Goal: Task Accomplishment & Management: Manage account settings

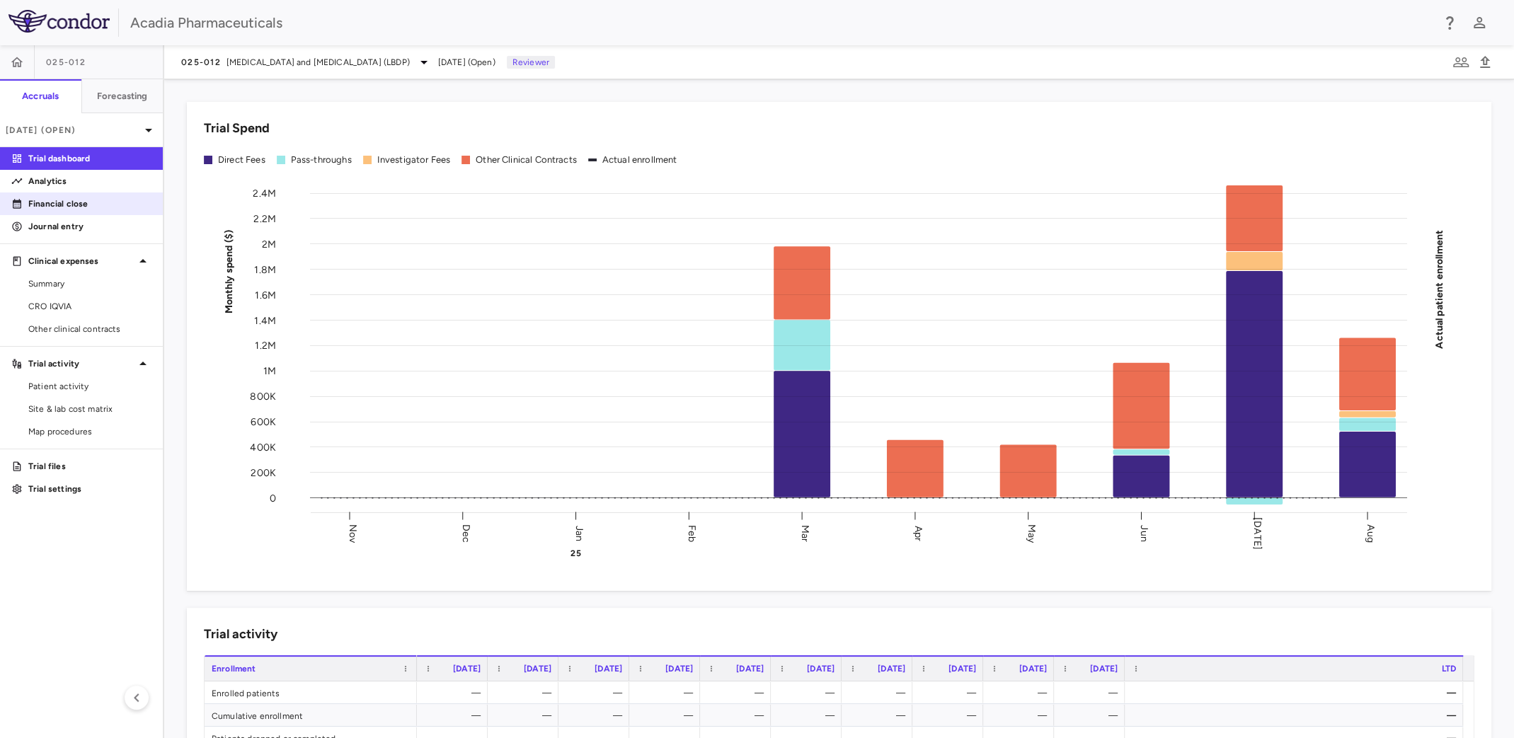
click at [83, 200] on p "Financial close" at bounding box center [89, 203] width 123 height 13
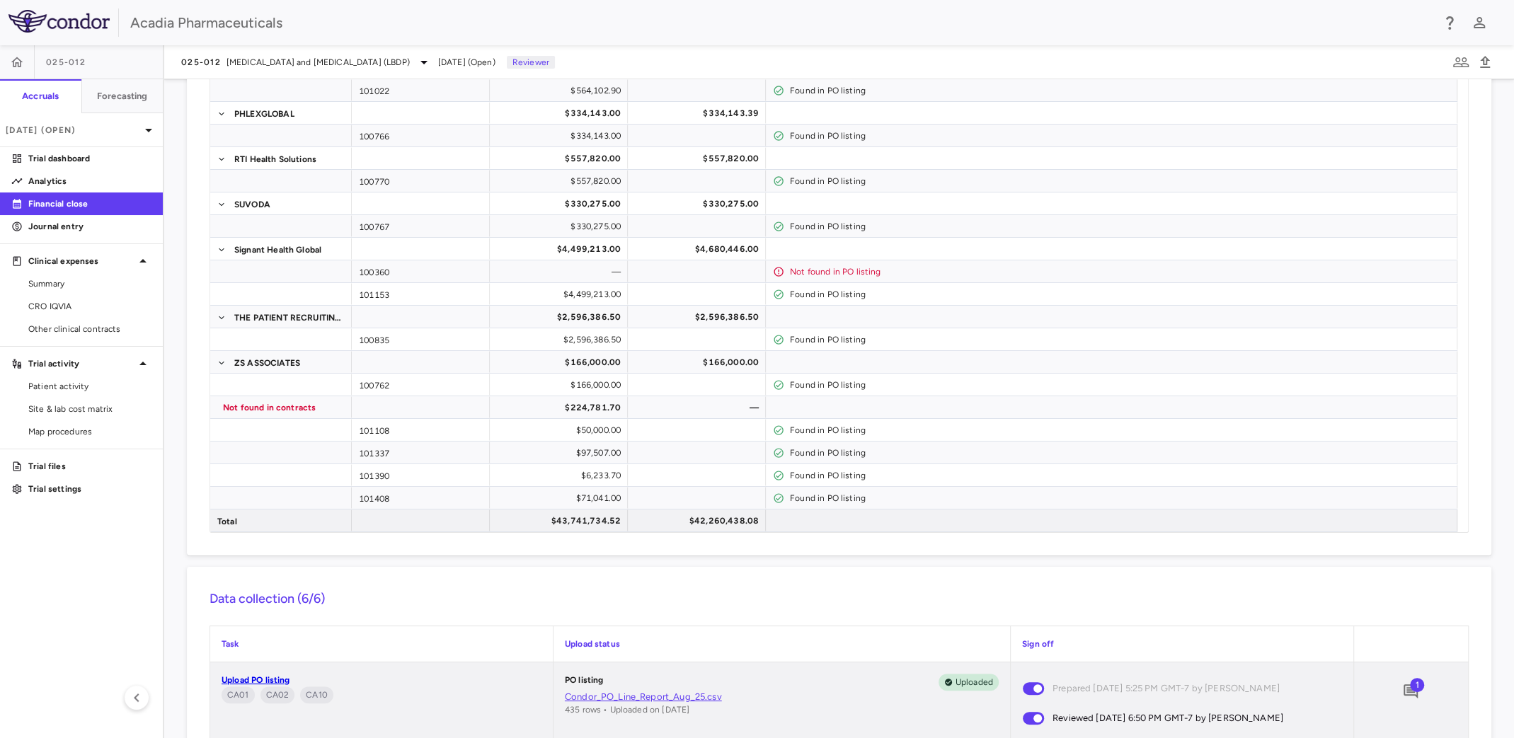
scroll to position [1620, 0]
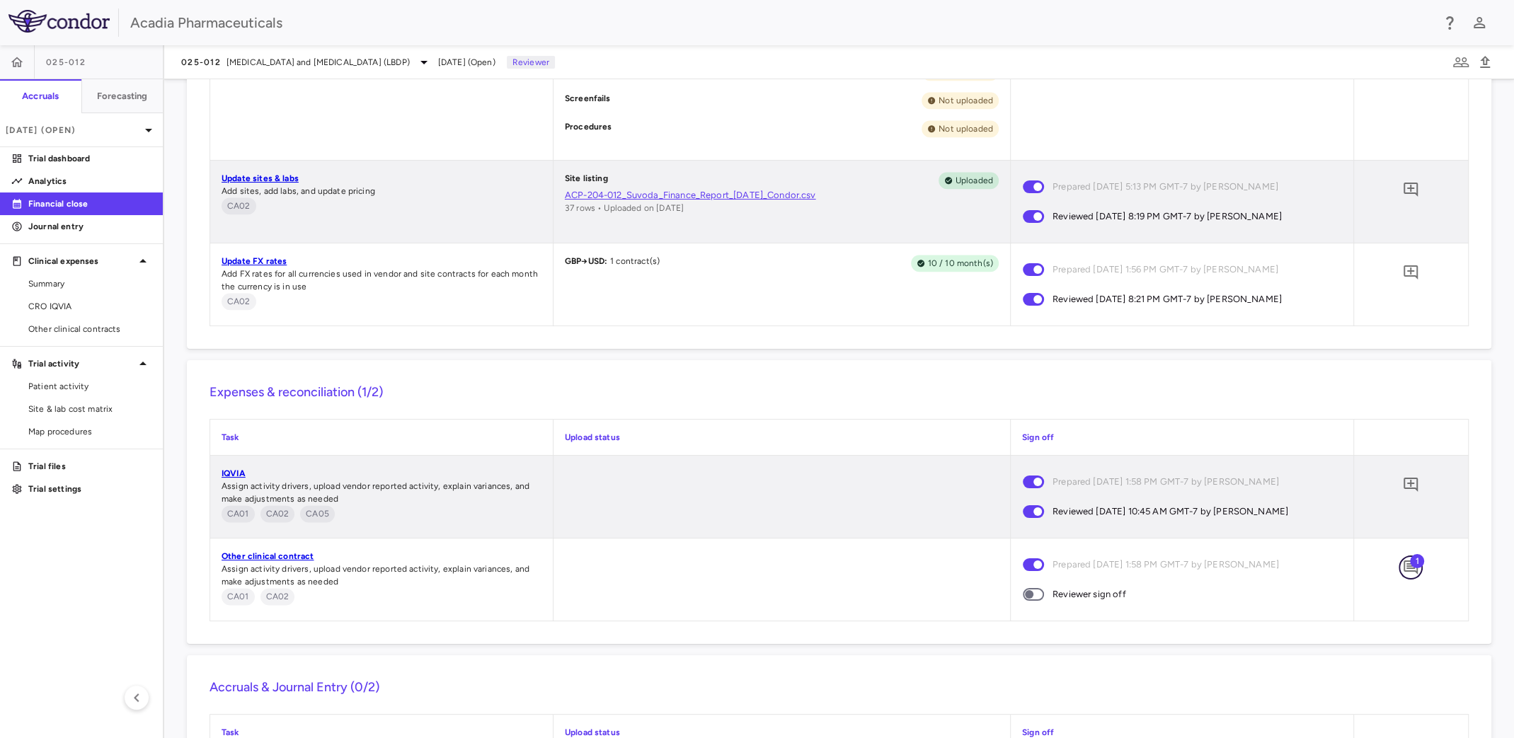
click at [1402, 563] on icon "Add comment" at bounding box center [1410, 567] width 17 height 17
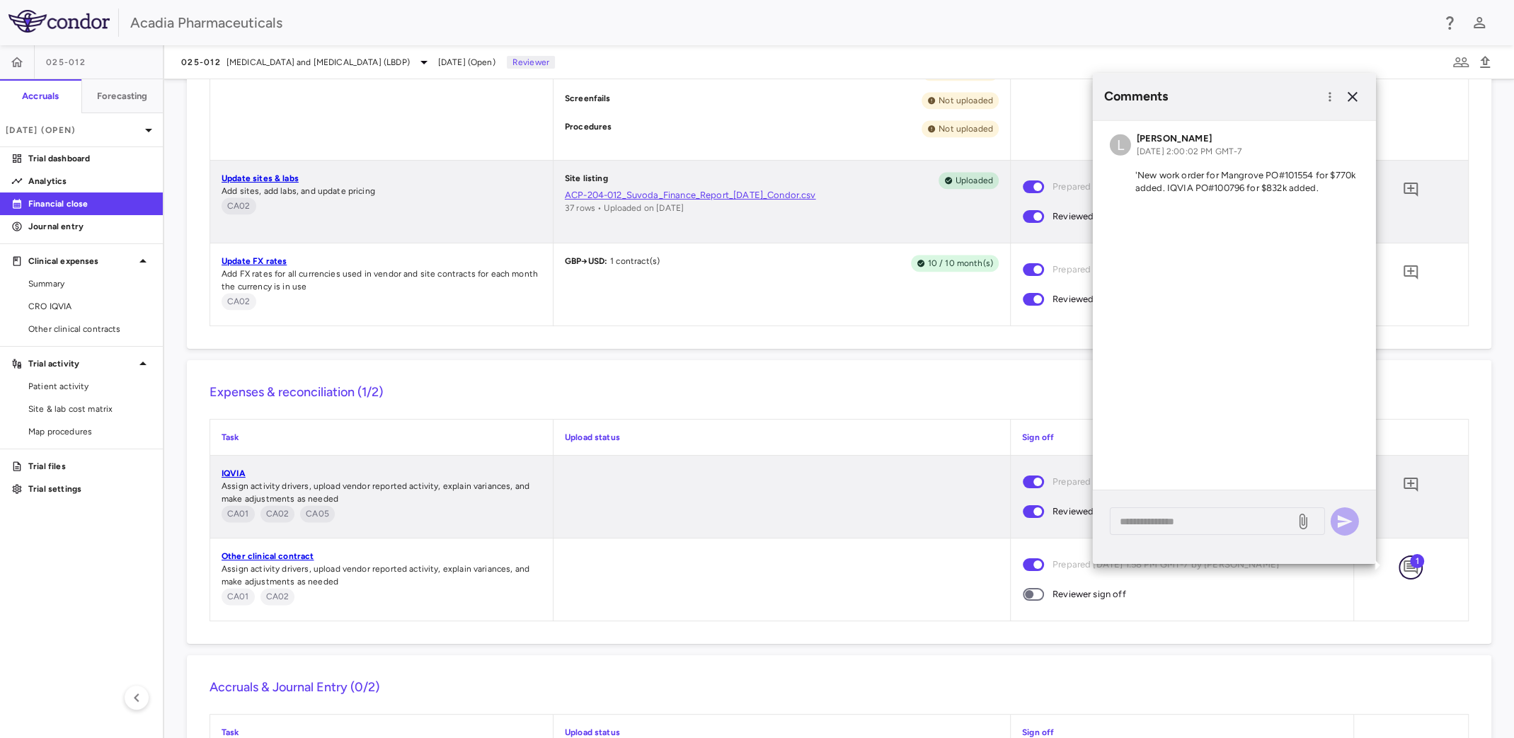
click at [1402, 563] on icon "Add comment" at bounding box center [1410, 567] width 17 height 17
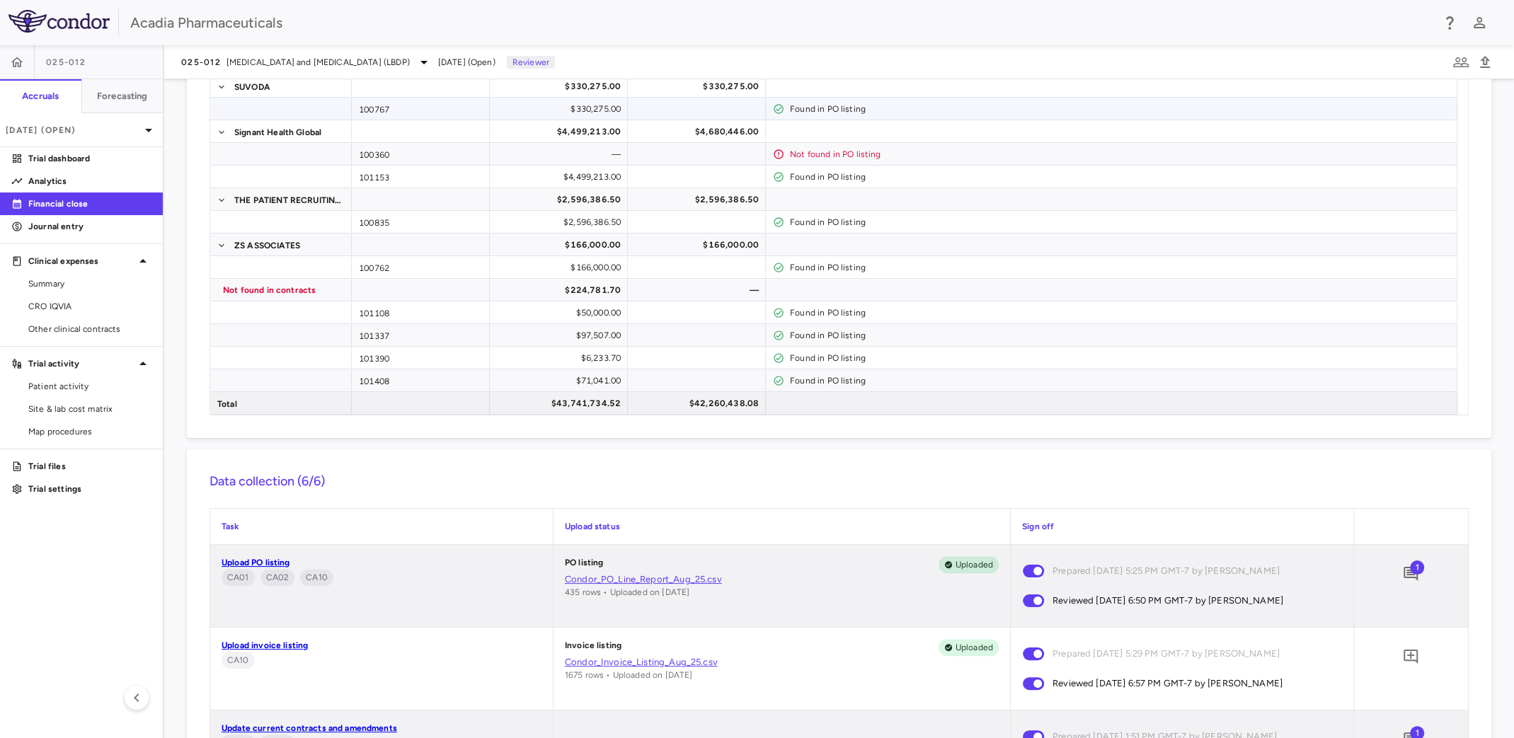
scroll to position [558, 0]
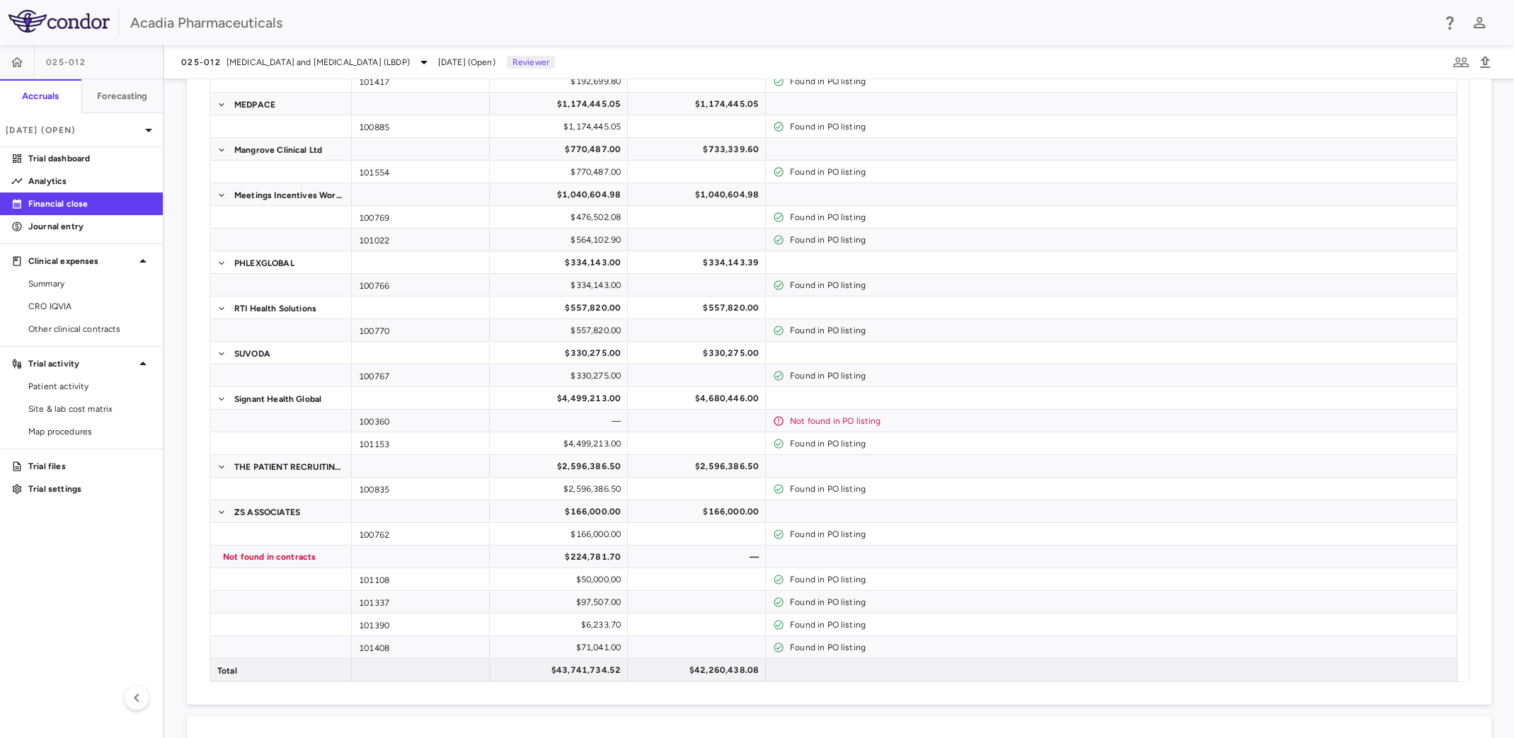
click at [85, 192] on div "Financial close" at bounding box center [81, 203] width 163 height 23
click at [88, 185] on p "Analytics" at bounding box center [89, 181] width 123 height 13
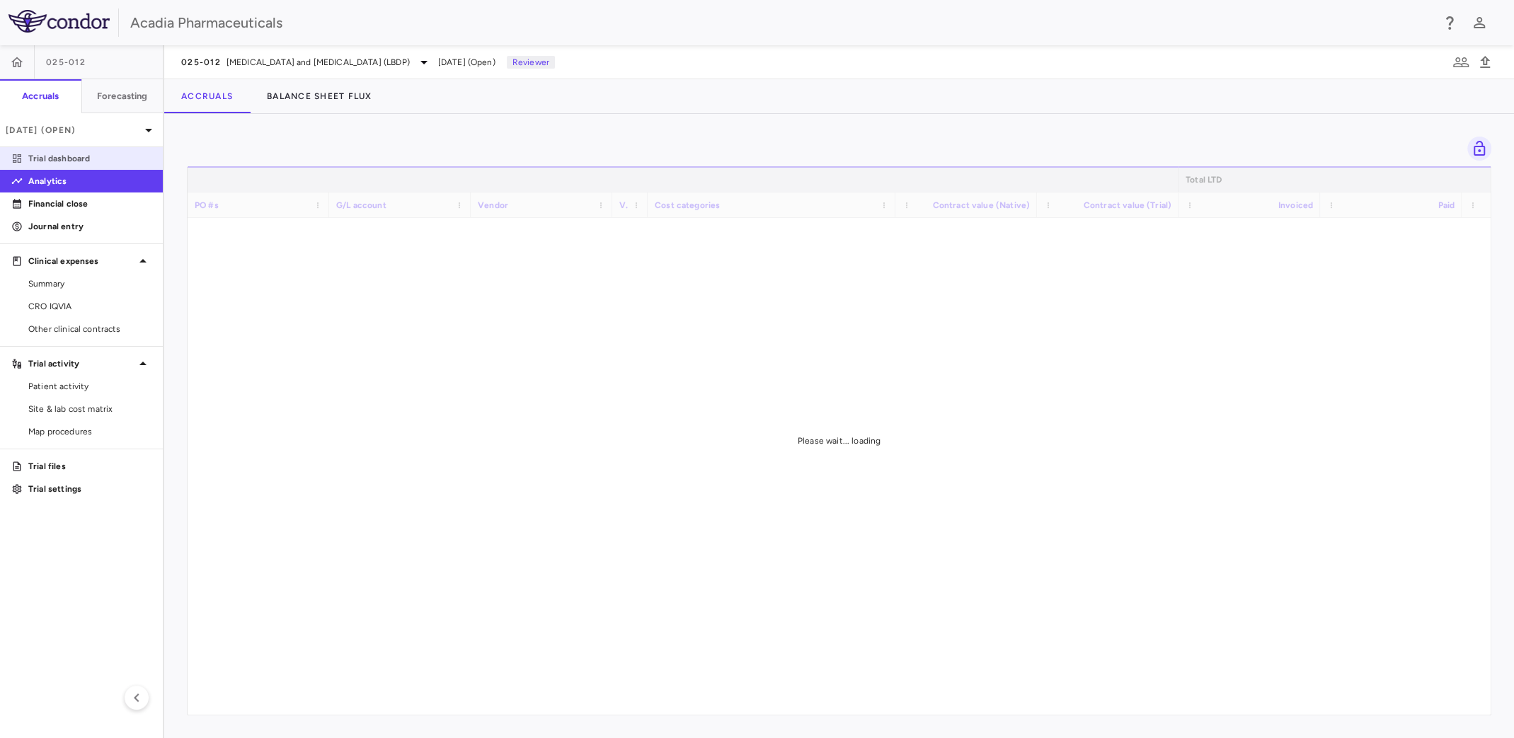
click at [109, 166] on link "Trial dashboard" at bounding box center [81, 158] width 163 height 21
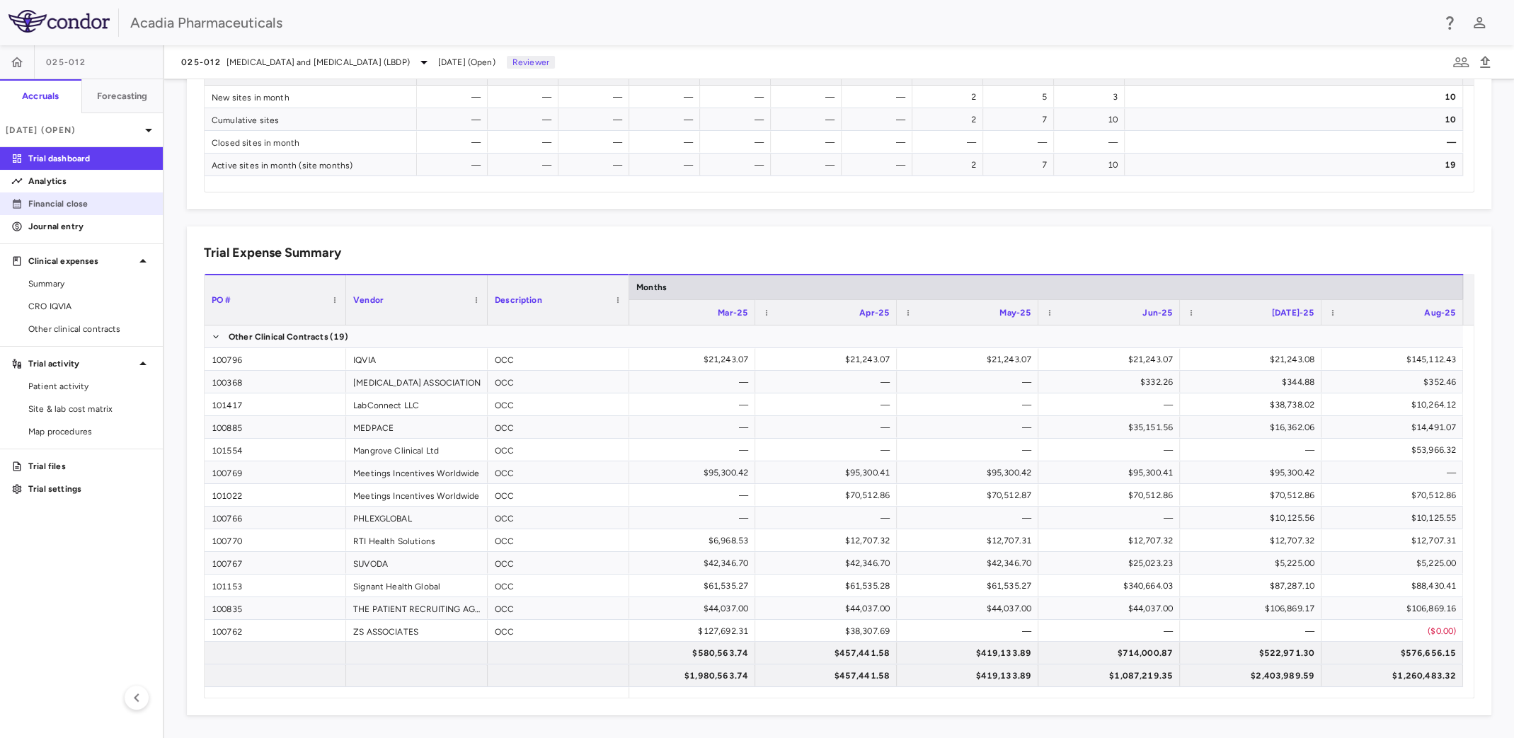
click at [117, 202] on p "Financial close" at bounding box center [89, 203] width 123 height 13
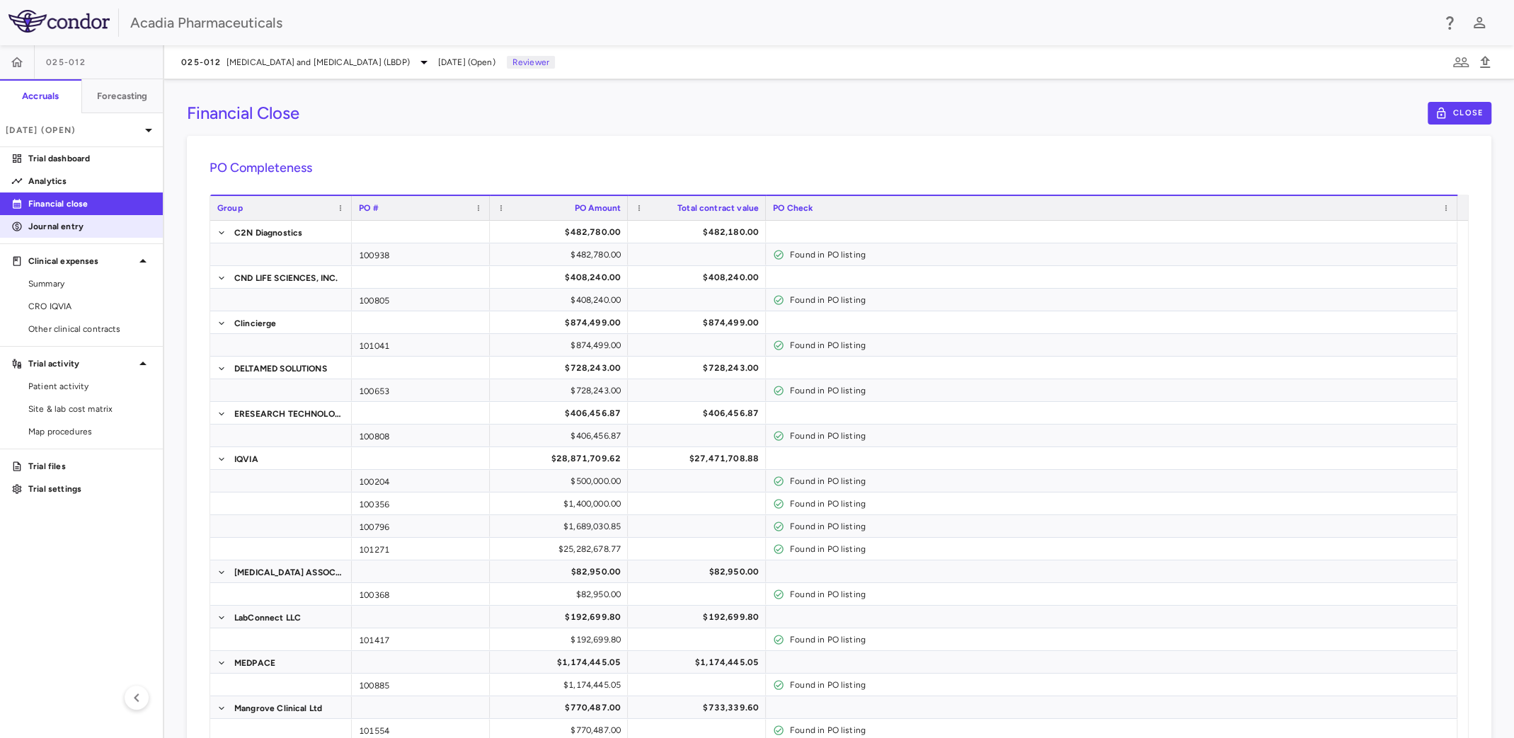
click at [116, 231] on p "Journal entry" at bounding box center [89, 226] width 123 height 13
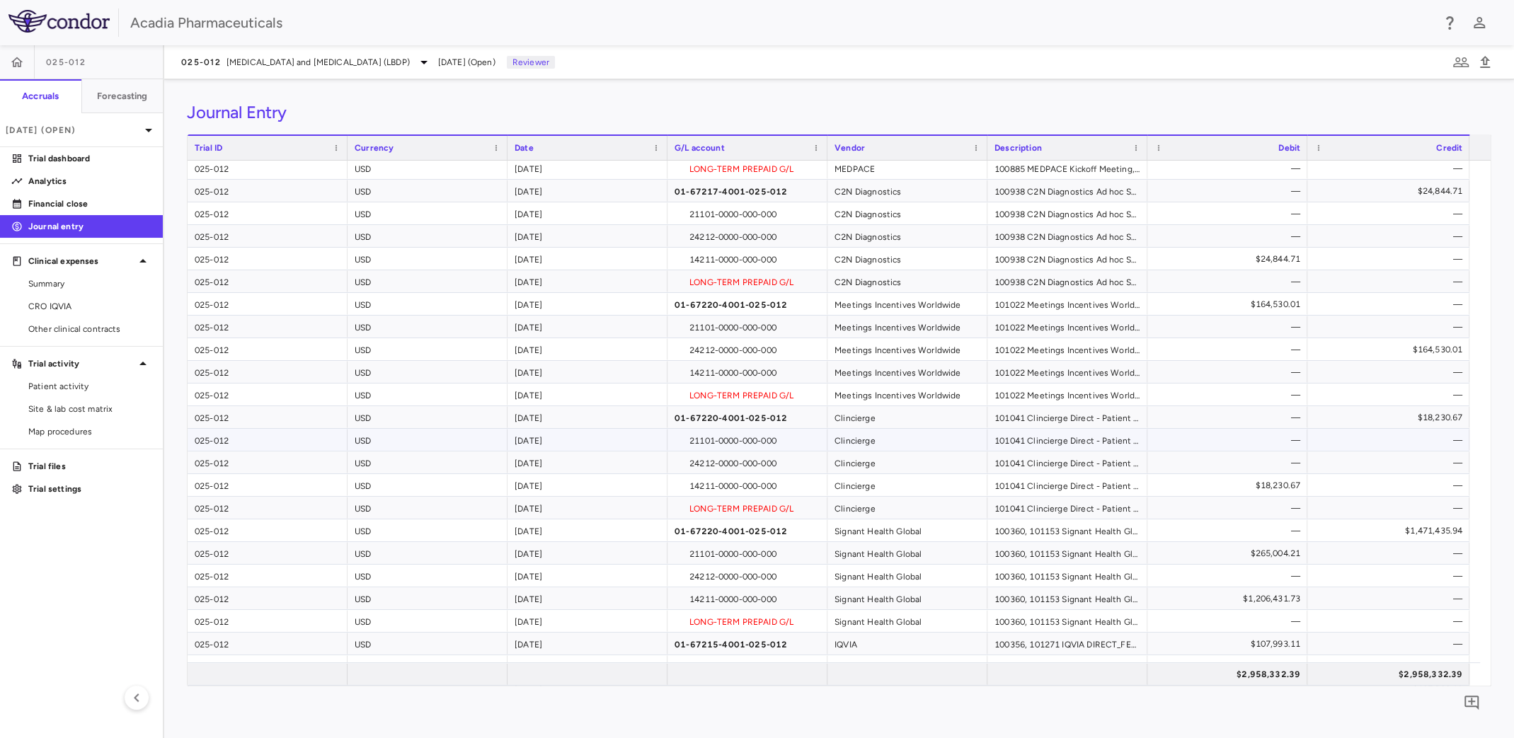
scroll to position [1486, 0]
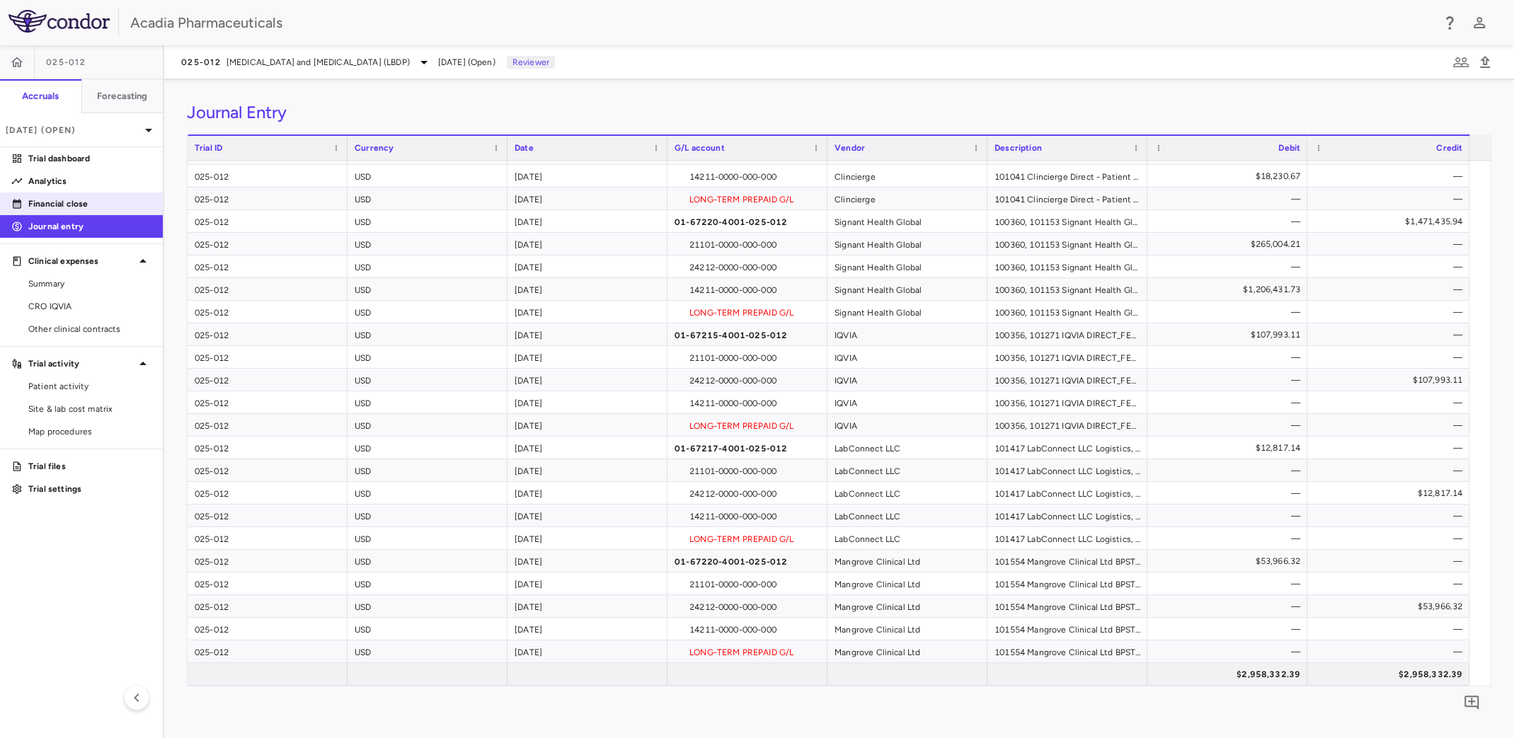
click at [82, 202] on p "Financial close" at bounding box center [89, 203] width 123 height 13
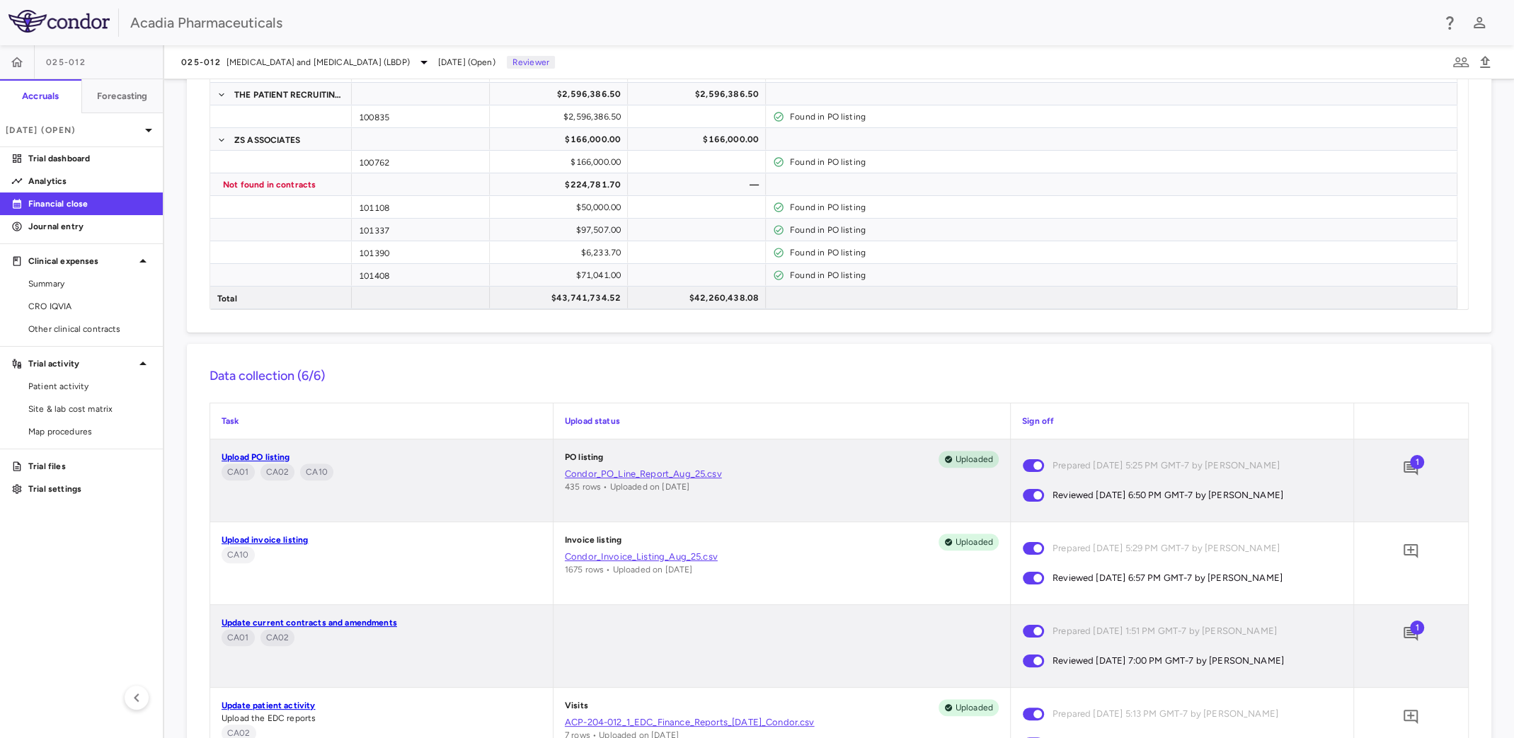
scroll to position [1843, 0]
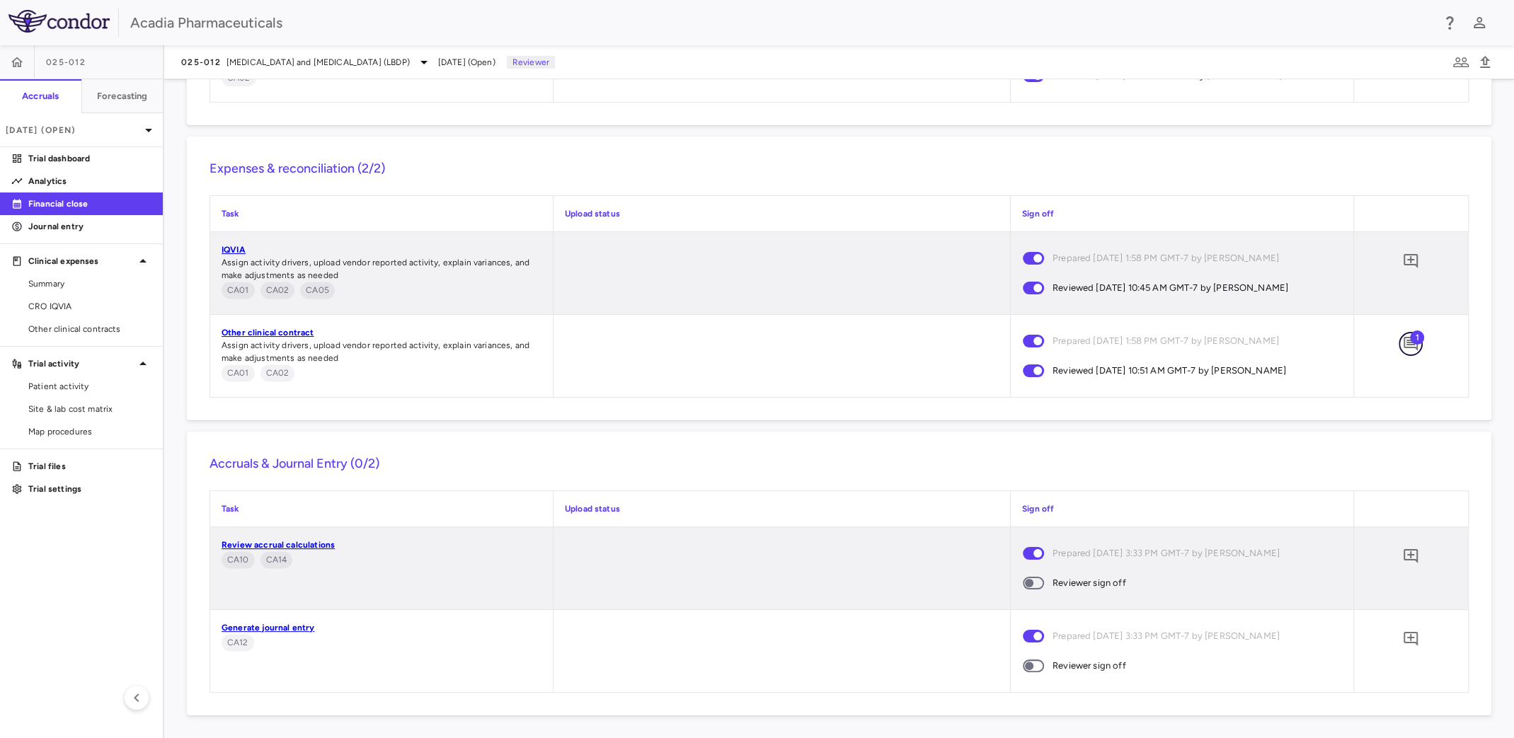
click at [1398, 345] on button "button" at bounding box center [1410, 344] width 24 height 24
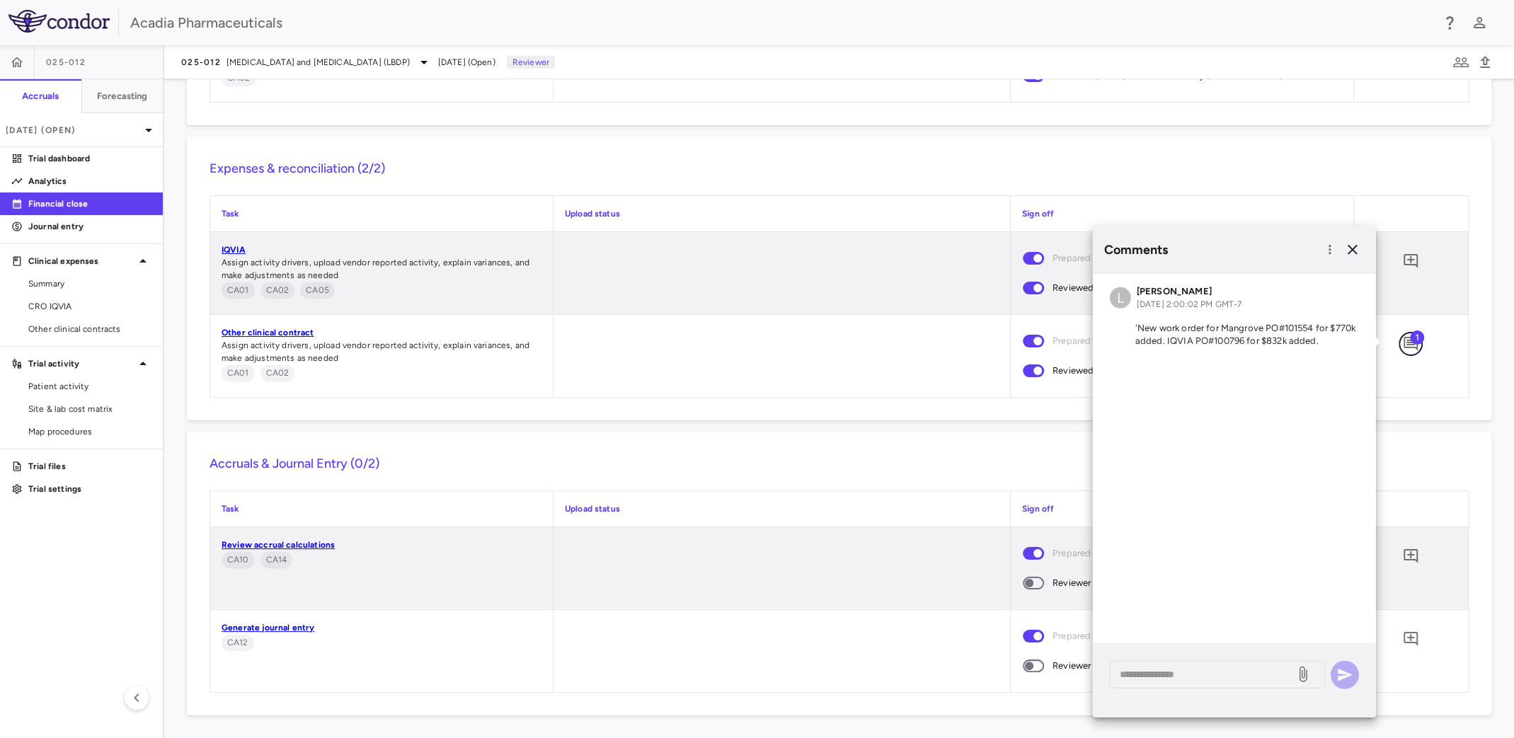
click at [1403, 345] on icon "Add comment" at bounding box center [1410, 344] width 14 height 14
click at [1407, 376] on div "1" at bounding box center [1411, 356] width 114 height 82
click at [736, 444] on div "Accruals & Journal Entry (0/2) Task Upload status Sign off Review accrual calcu…" at bounding box center [839, 574] width 1304 height 284
click at [1035, 585] on span at bounding box center [1033, 583] width 21 height 13
click at [1347, 253] on icon "button" at bounding box center [1352, 249] width 17 height 17
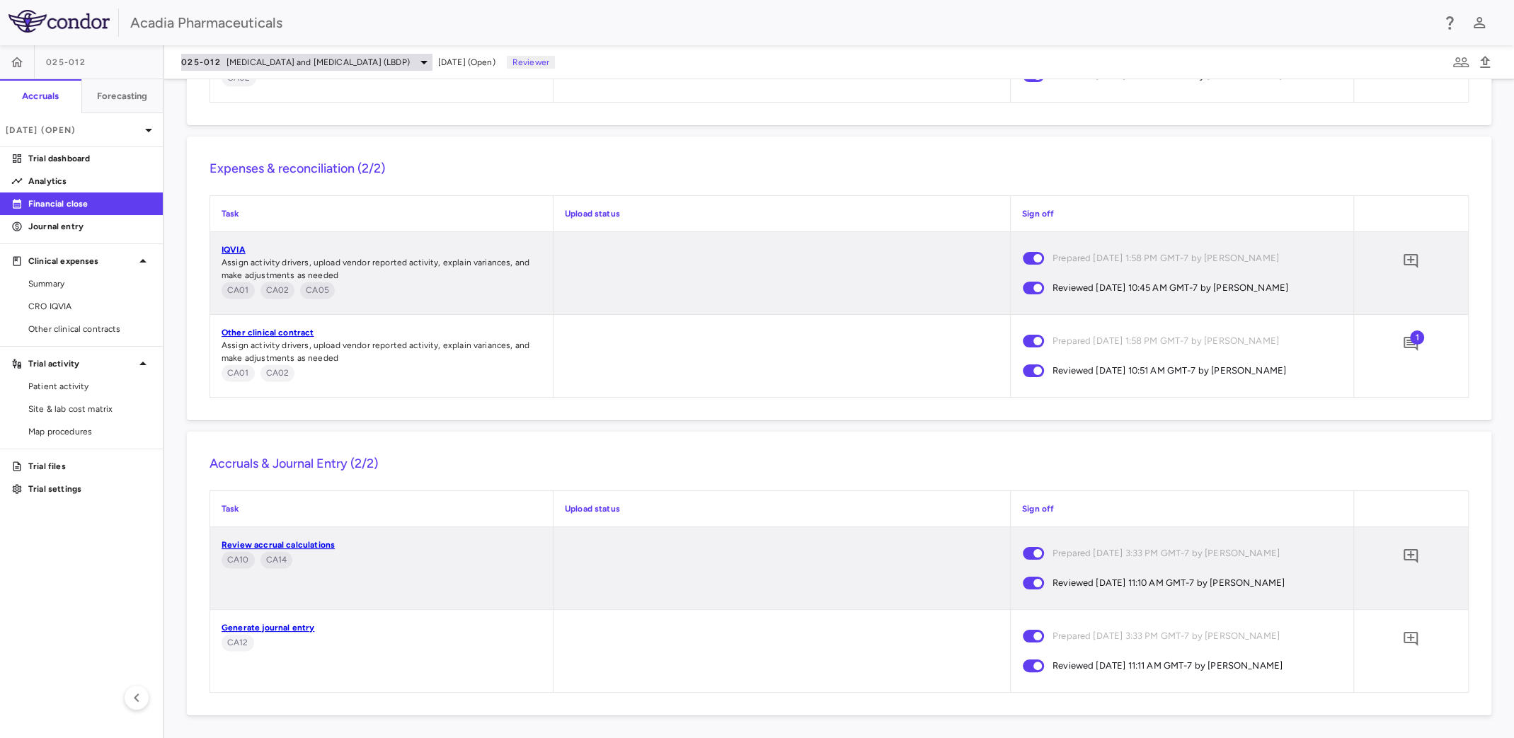
click at [372, 69] on div "025-012 Lewy Body Dementia and Psychosis (LBDP)" at bounding box center [306, 62] width 251 height 17
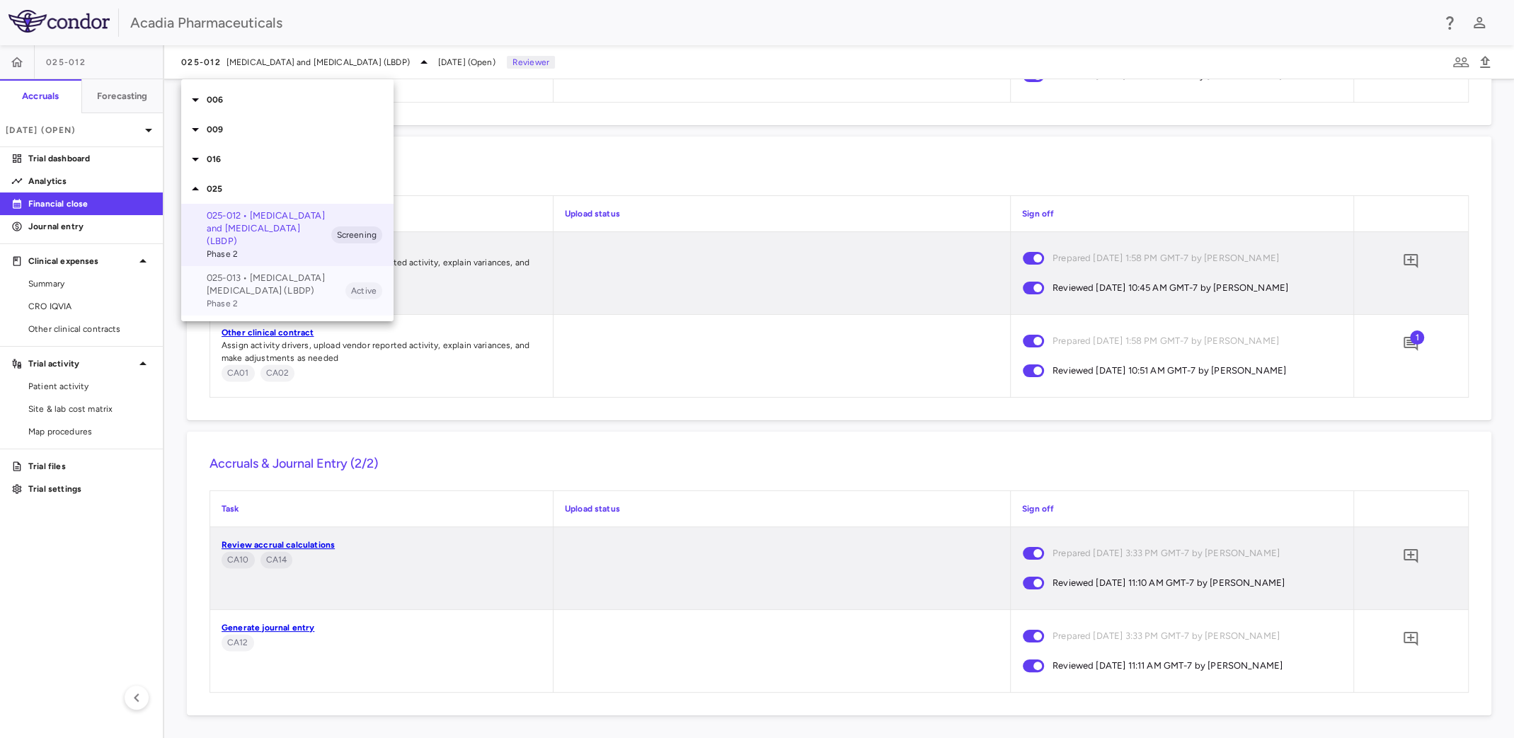
click at [265, 303] on span "Phase 2" at bounding box center [276, 303] width 139 height 13
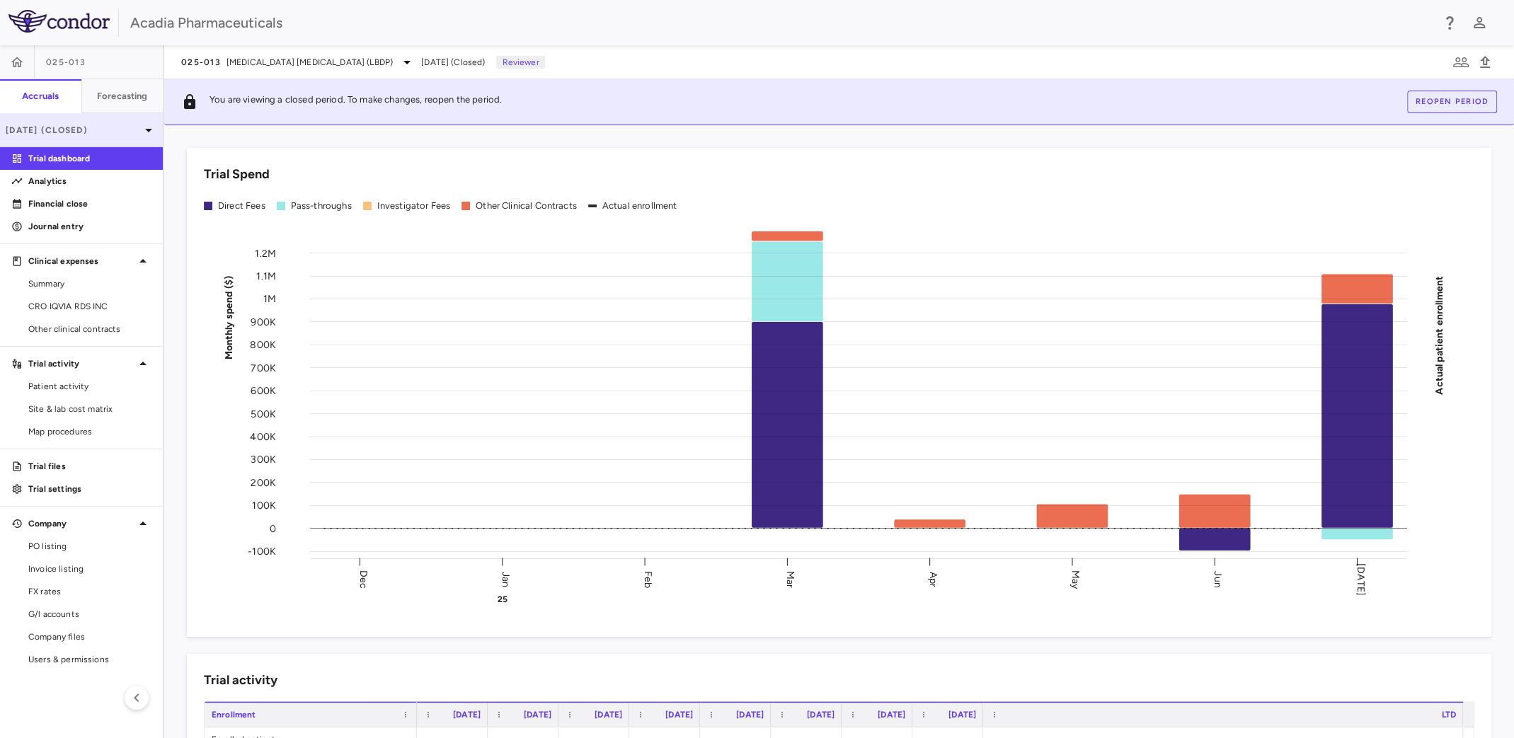
click at [110, 133] on p "Jul 2025 (Closed)" at bounding box center [73, 130] width 134 height 13
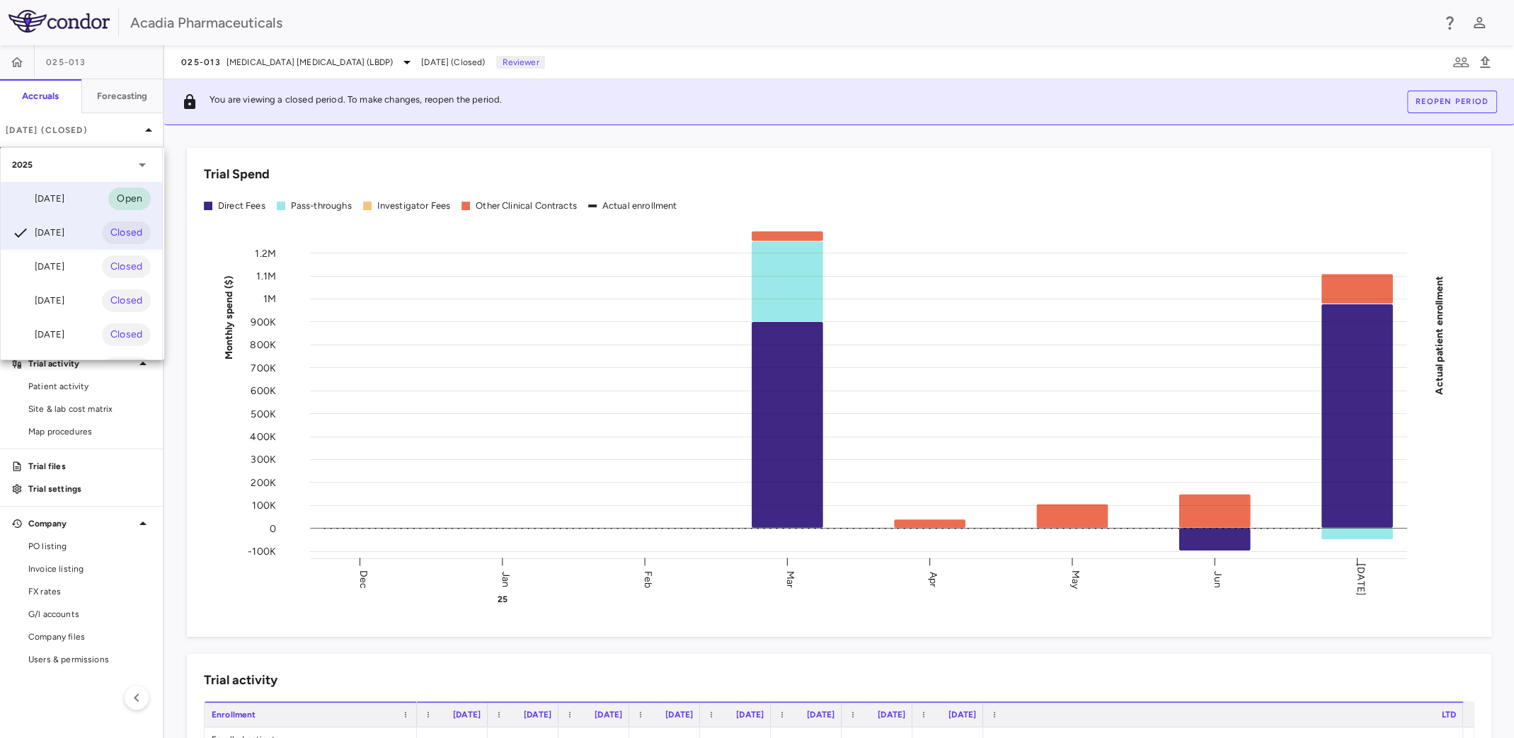
click at [90, 197] on div "Aug 2025 Open" at bounding box center [81, 199] width 161 height 34
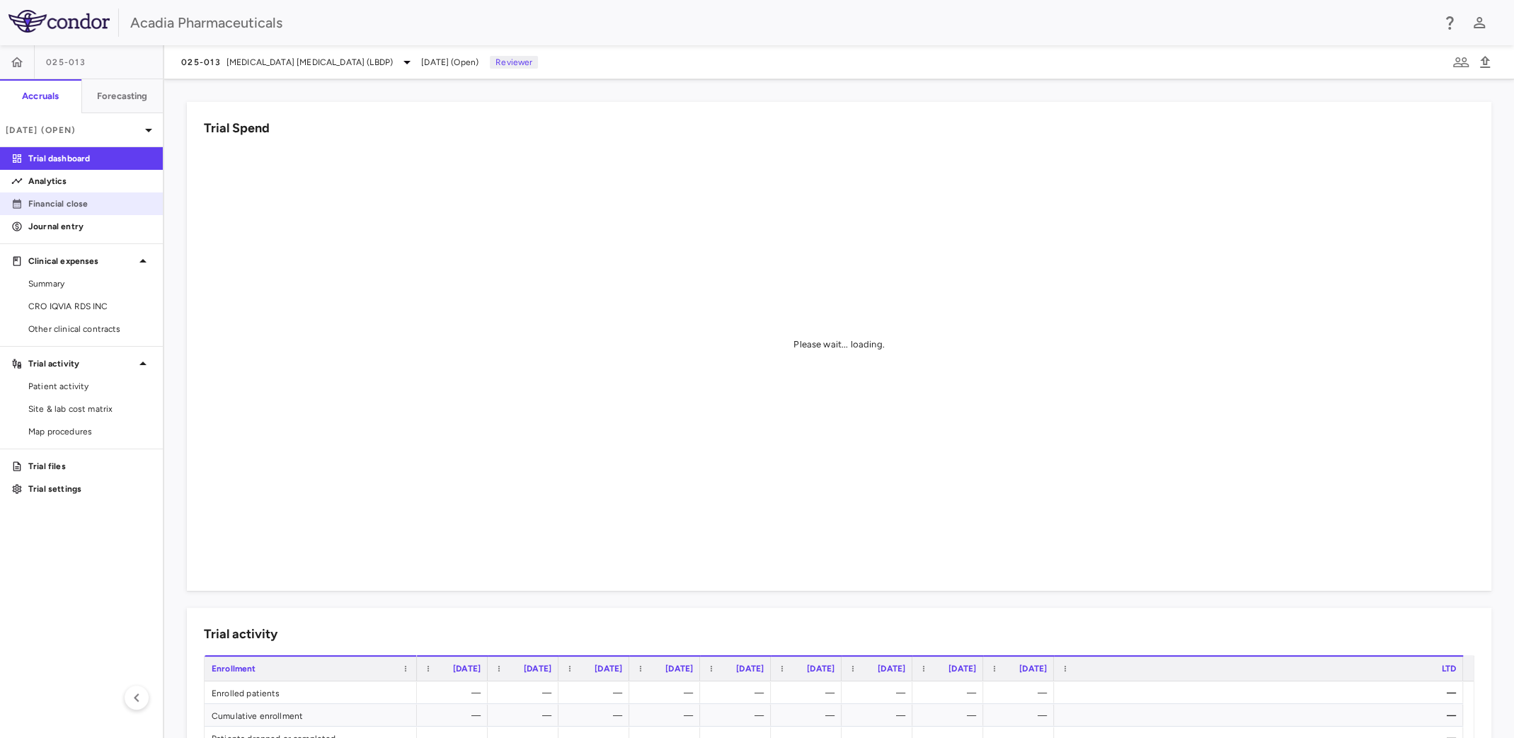
click at [89, 200] on p "Financial close" at bounding box center [89, 203] width 123 height 13
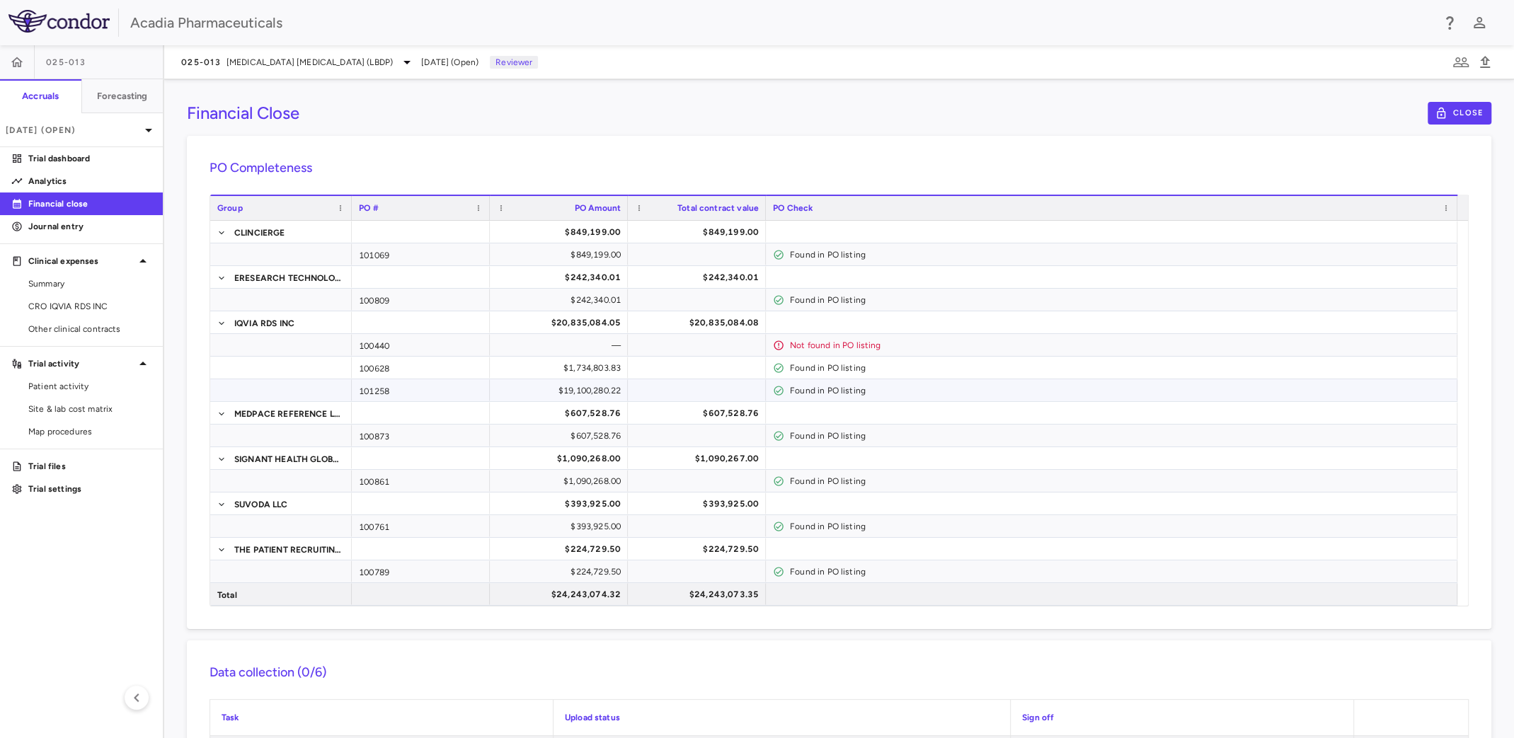
scroll to position [282, 0]
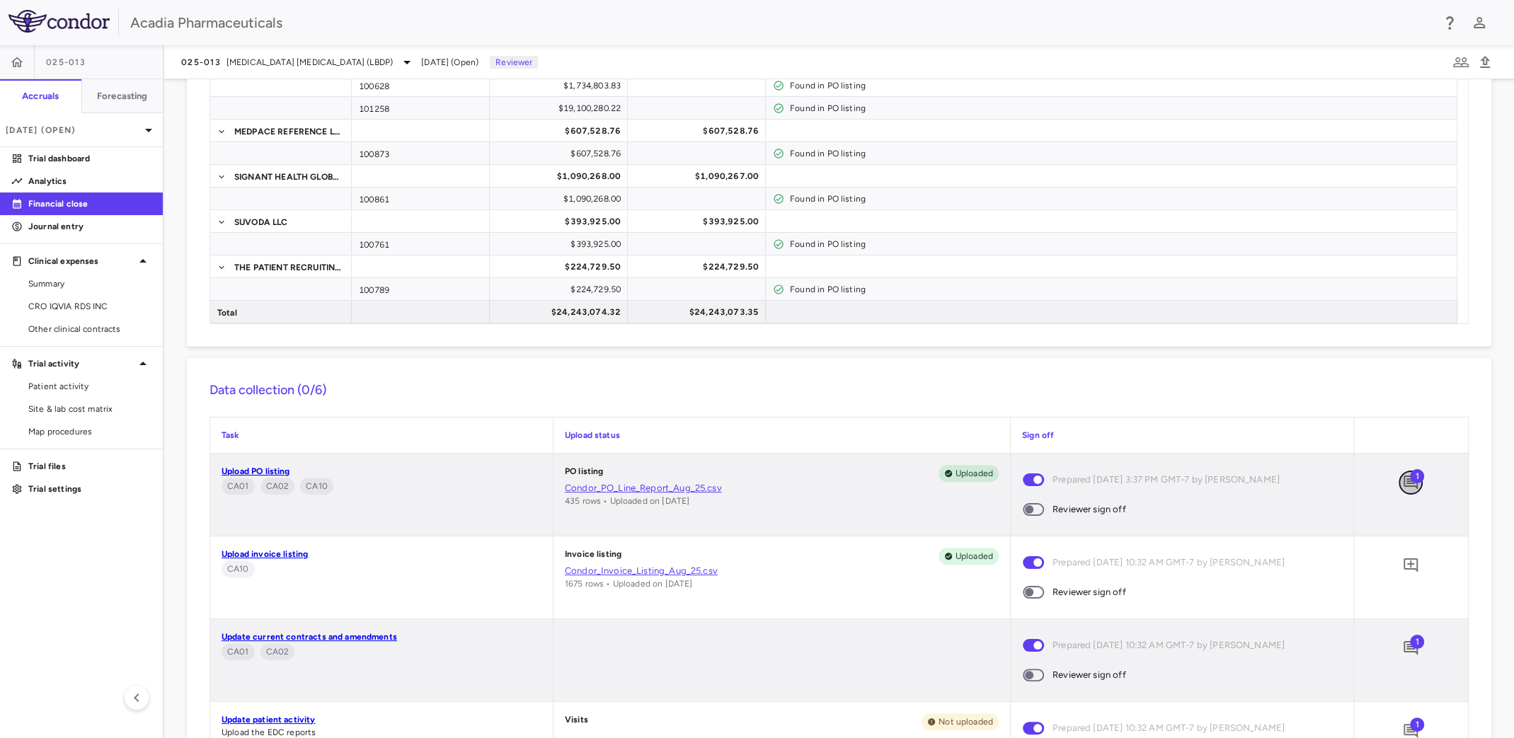
click at [1402, 483] on icon "Add comment" at bounding box center [1410, 482] width 17 height 17
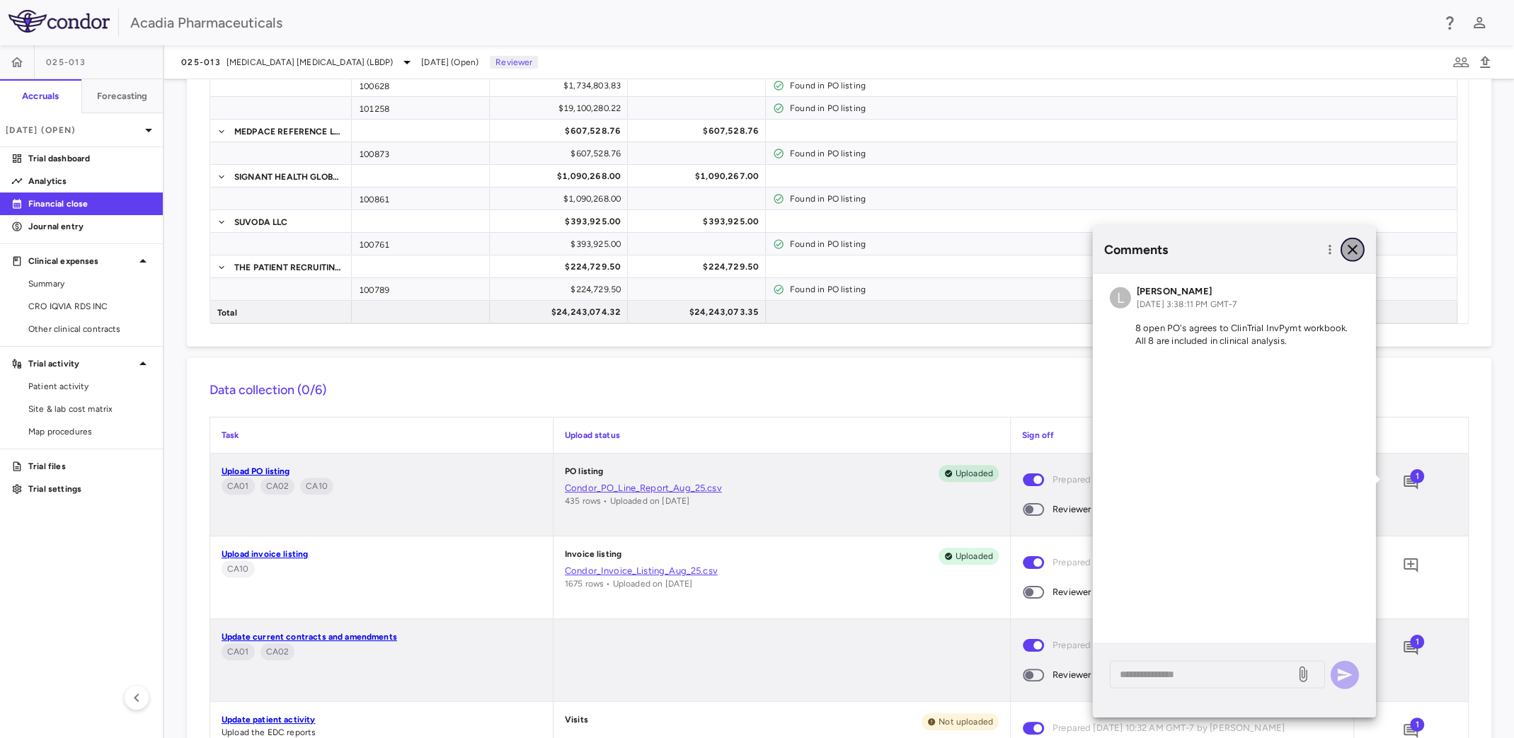
click at [1348, 243] on icon "button" at bounding box center [1352, 249] width 17 height 17
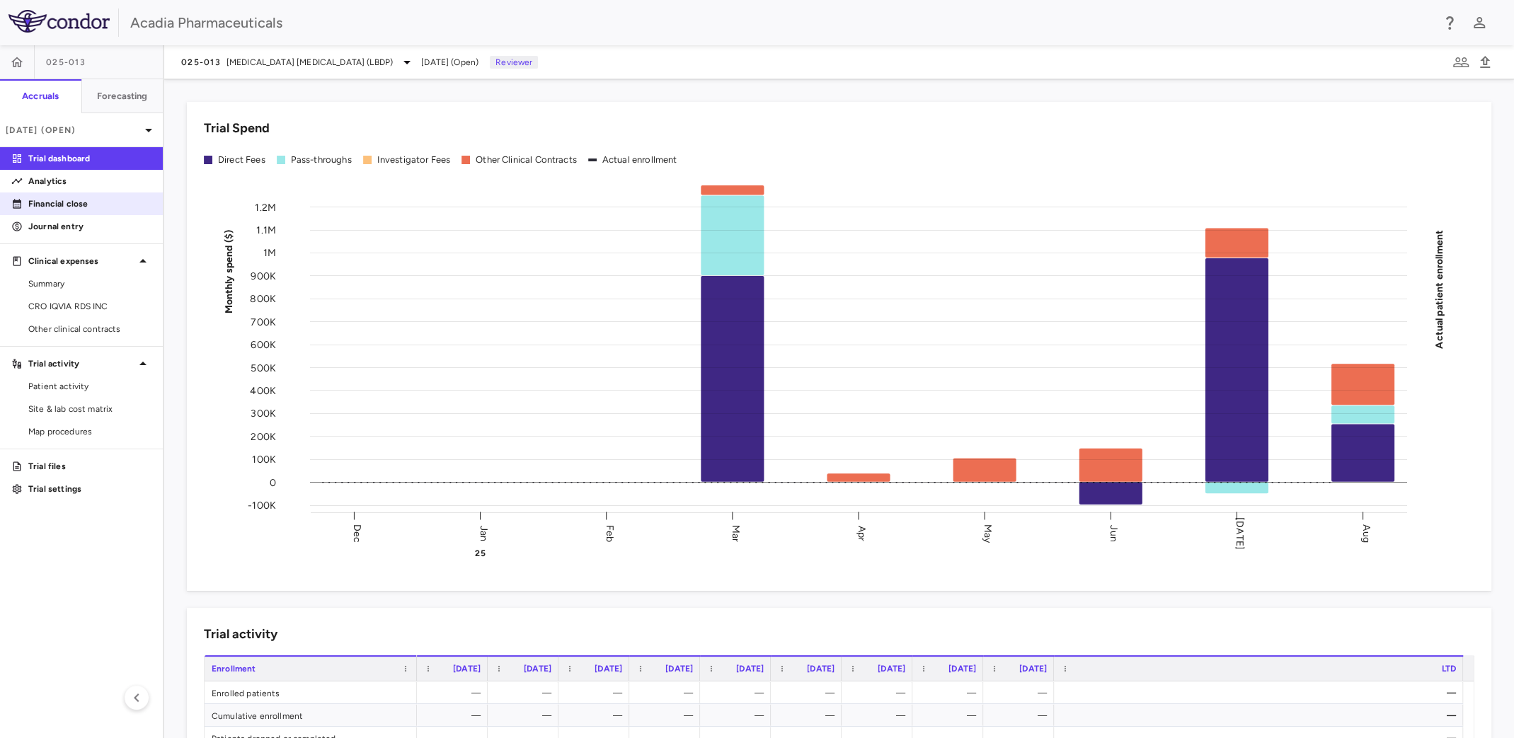
click at [60, 204] on p "Financial close" at bounding box center [89, 203] width 123 height 13
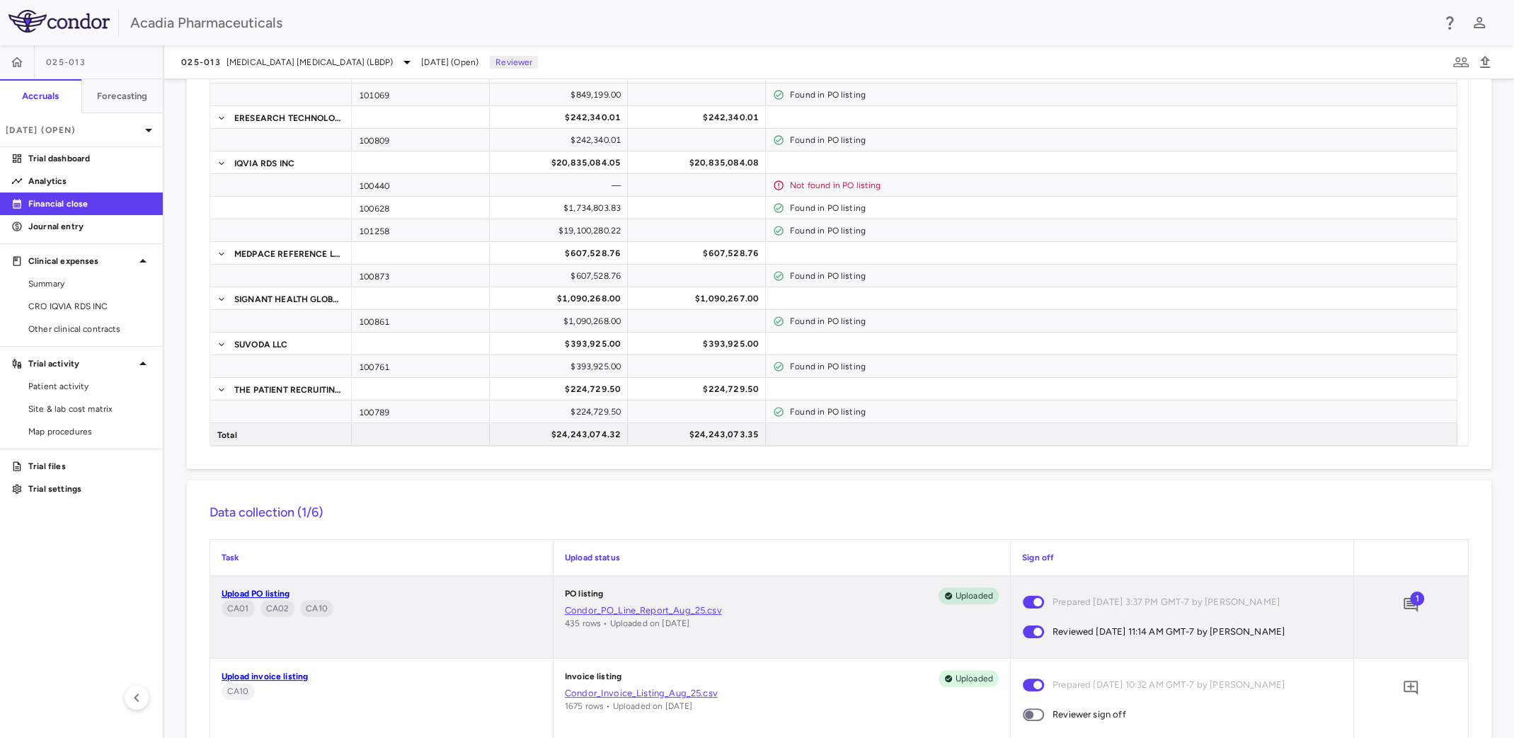
scroll to position [425, 0]
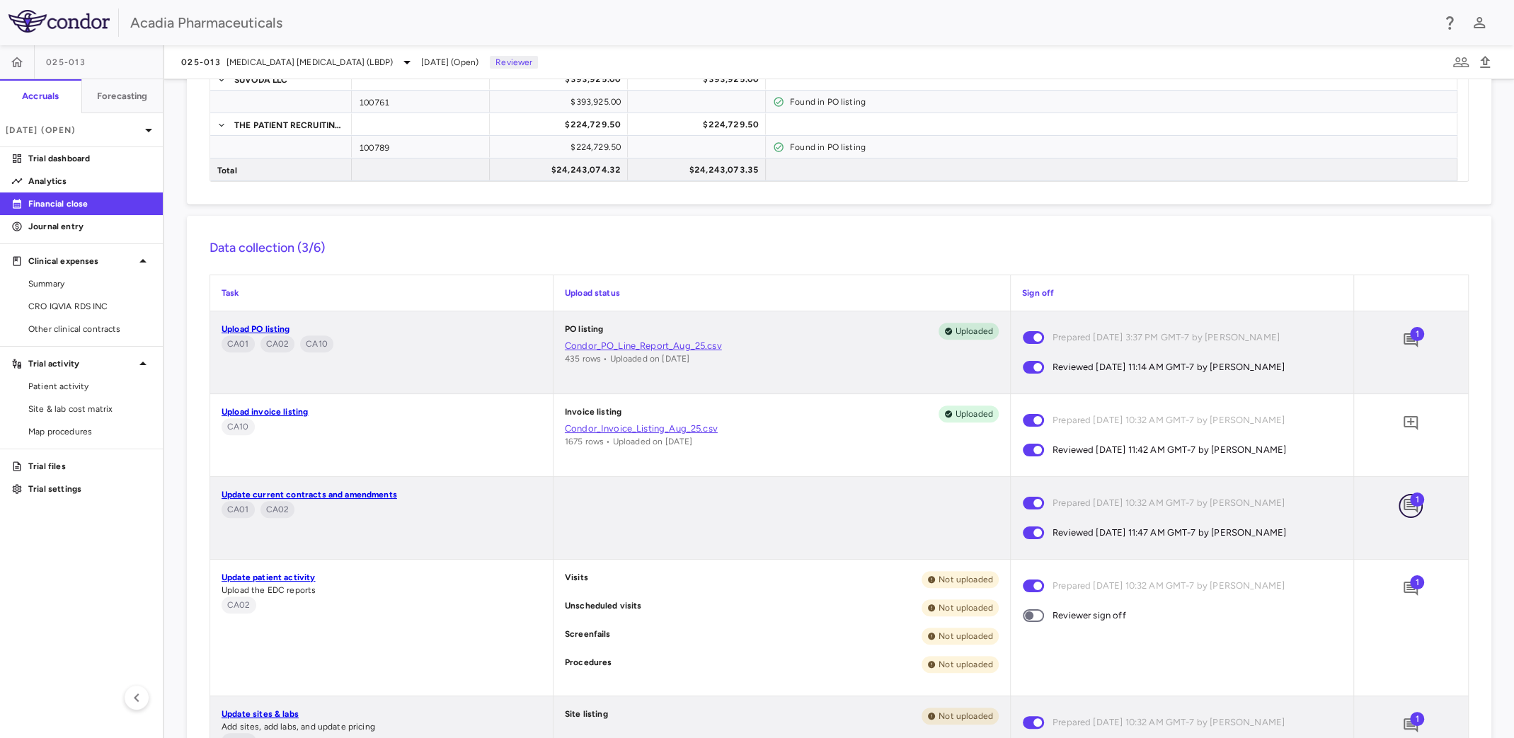
click at [1403, 505] on icon "Add comment" at bounding box center [1410, 506] width 14 height 14
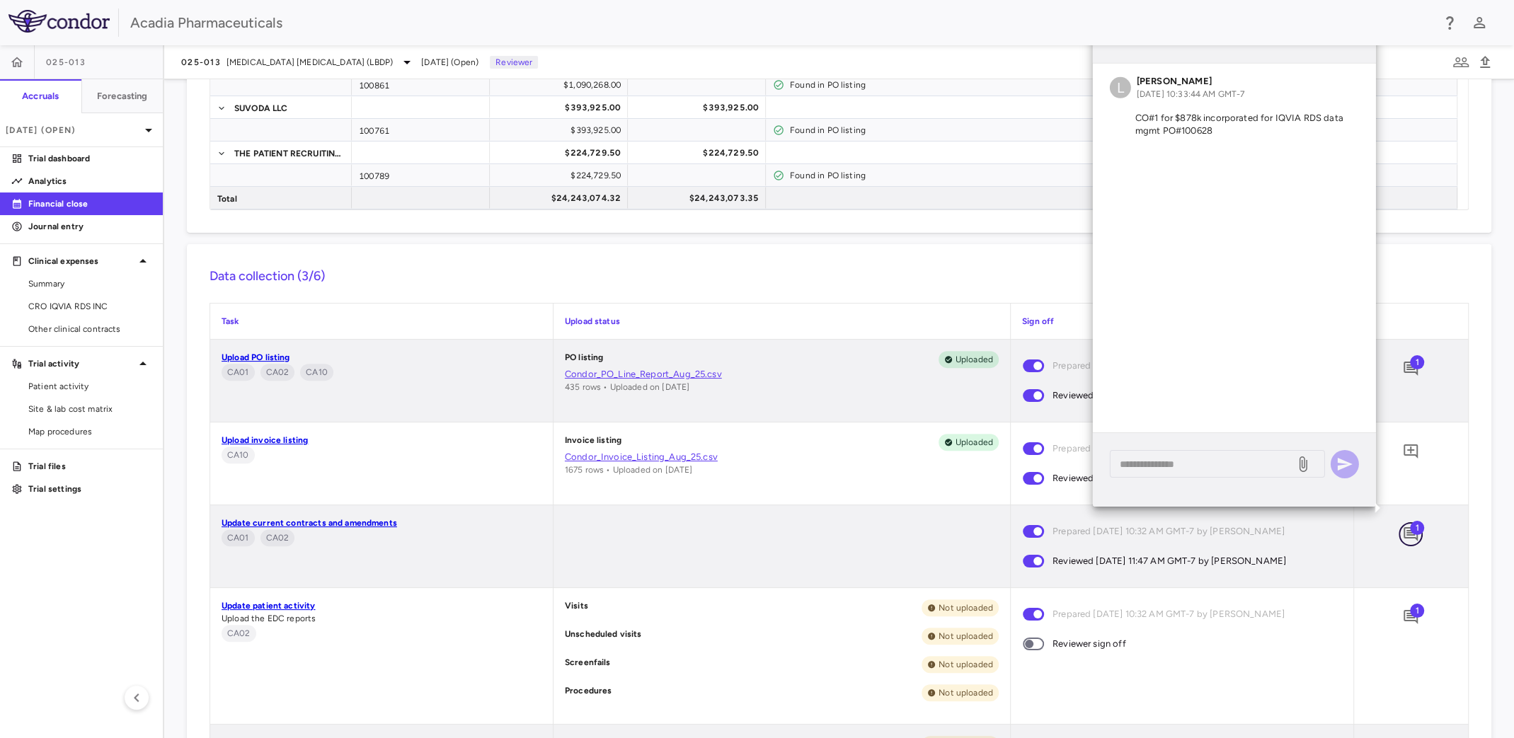
scroll to position [354, 0]
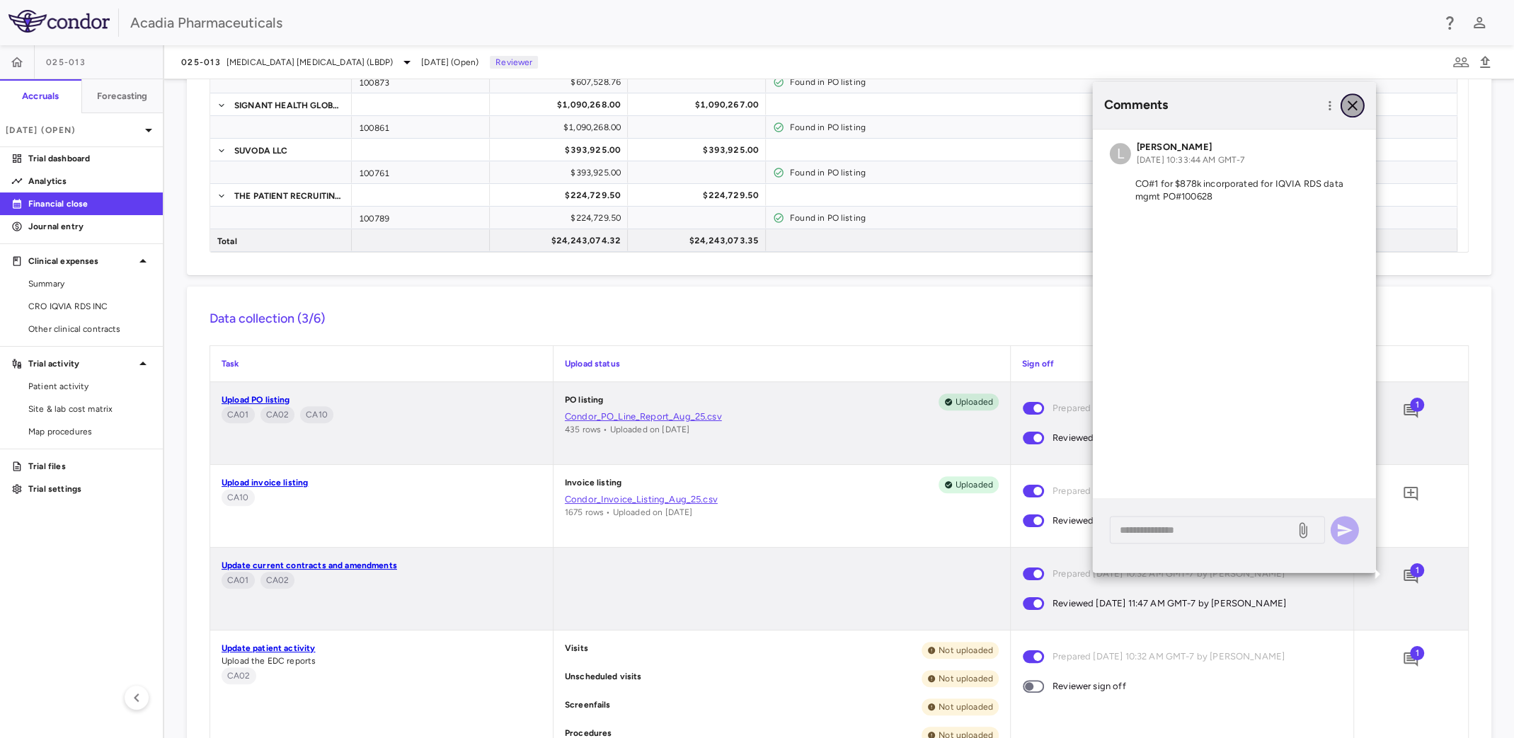
click at [1352, 107] on icon "button" at bounding box center [1352, 105] width 17 height 17
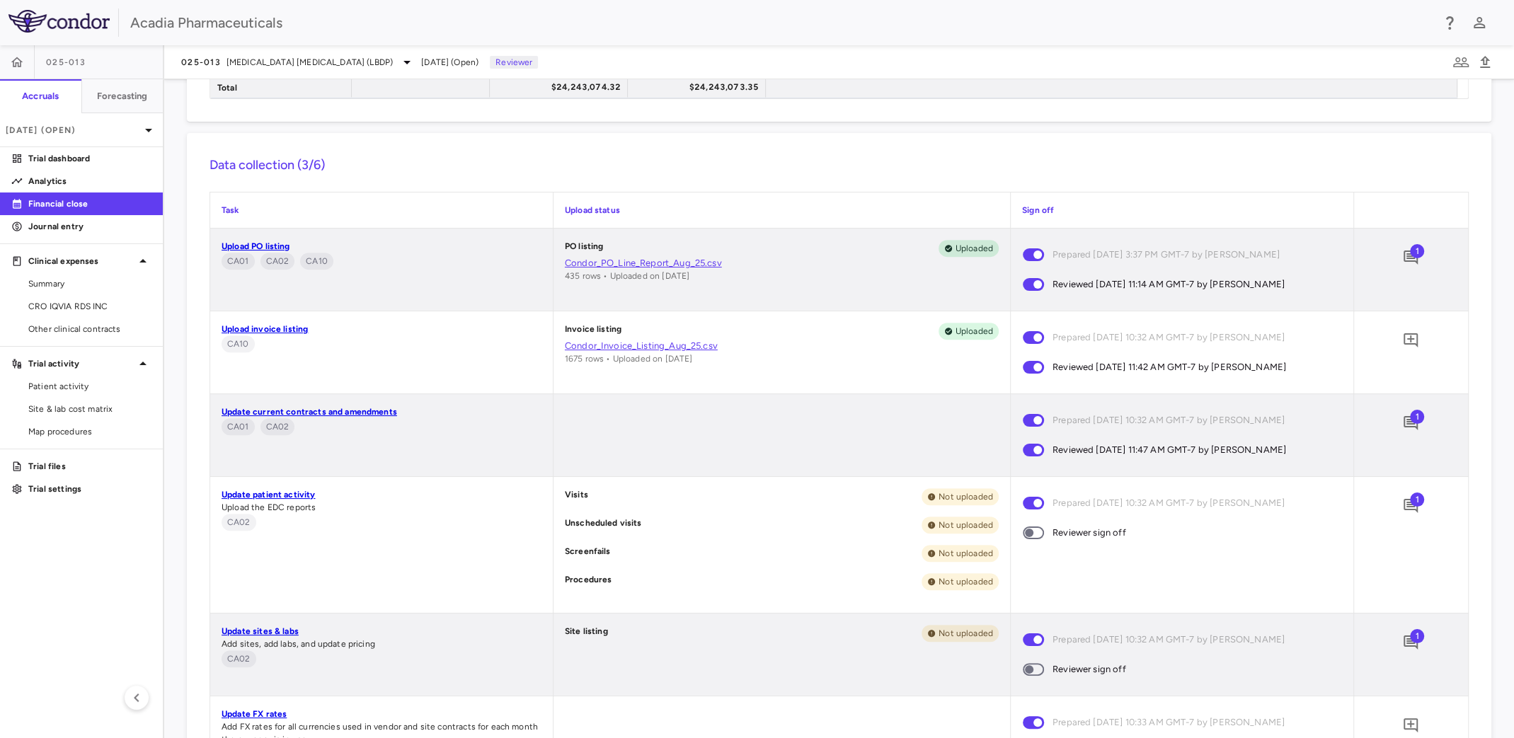
scroll to position [495, 0]
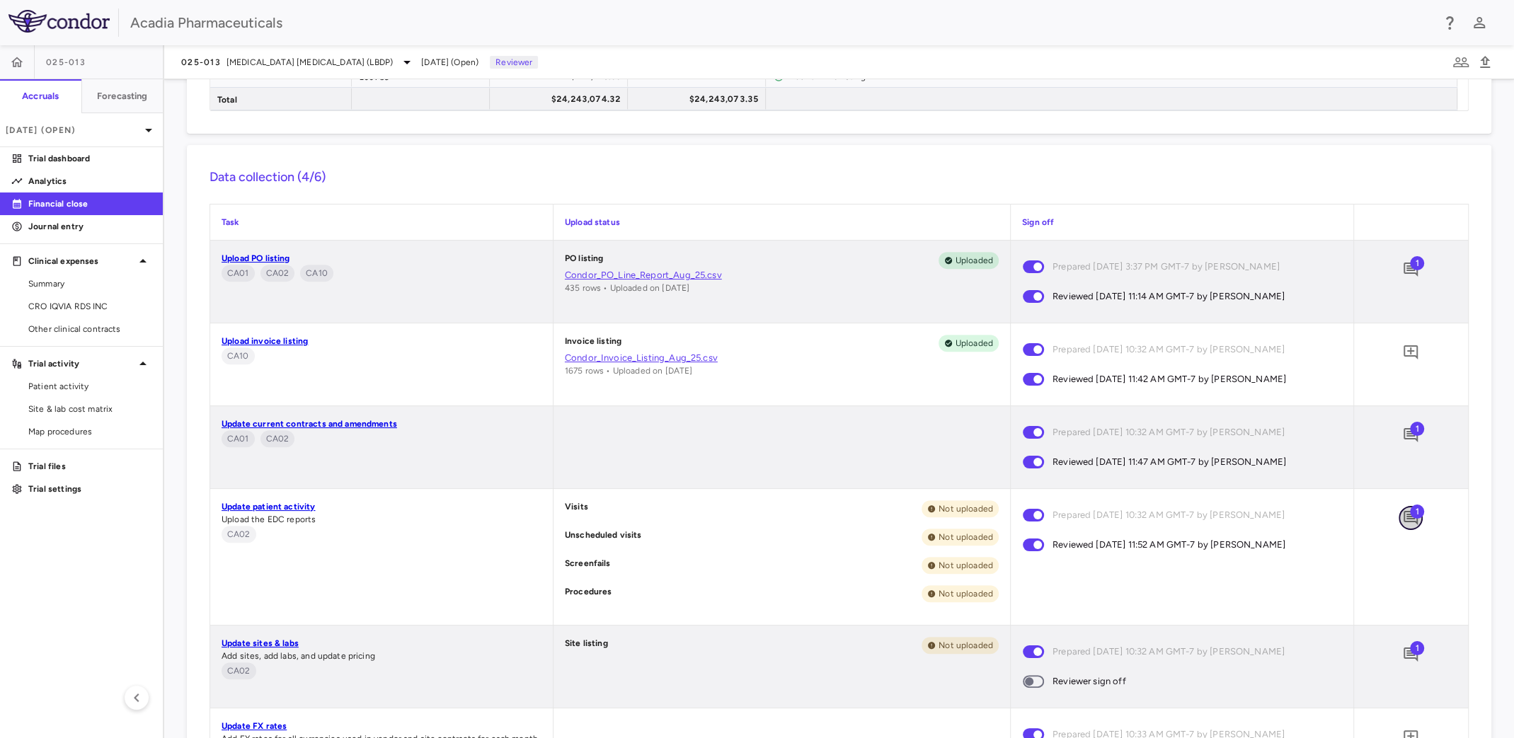
click at [1402, 514] on icon "Add comment" at bounding box center [1410, 517] width 17 height 17
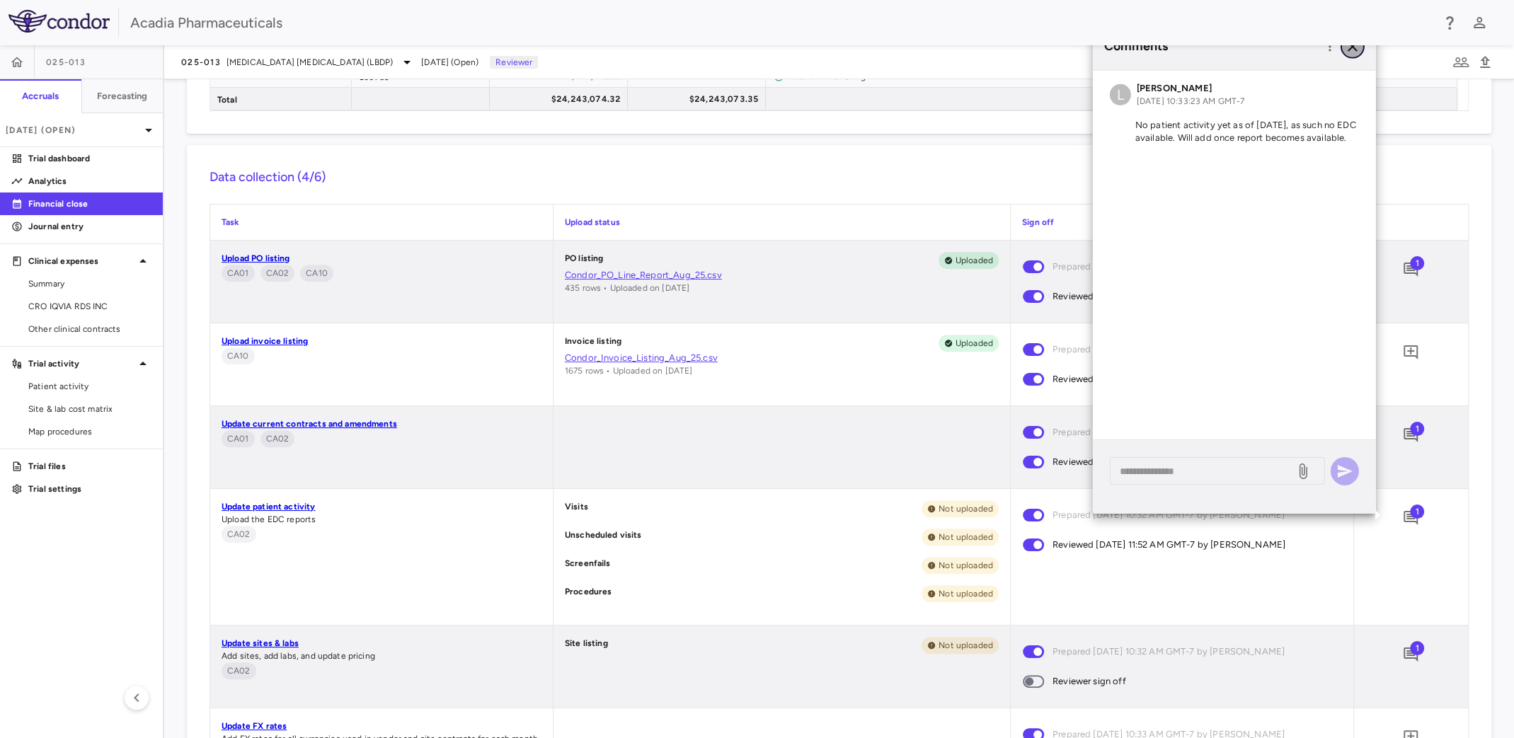
click at [1349, 50] on icon "button" at bounding box center [1352, 46] width 17 height 17
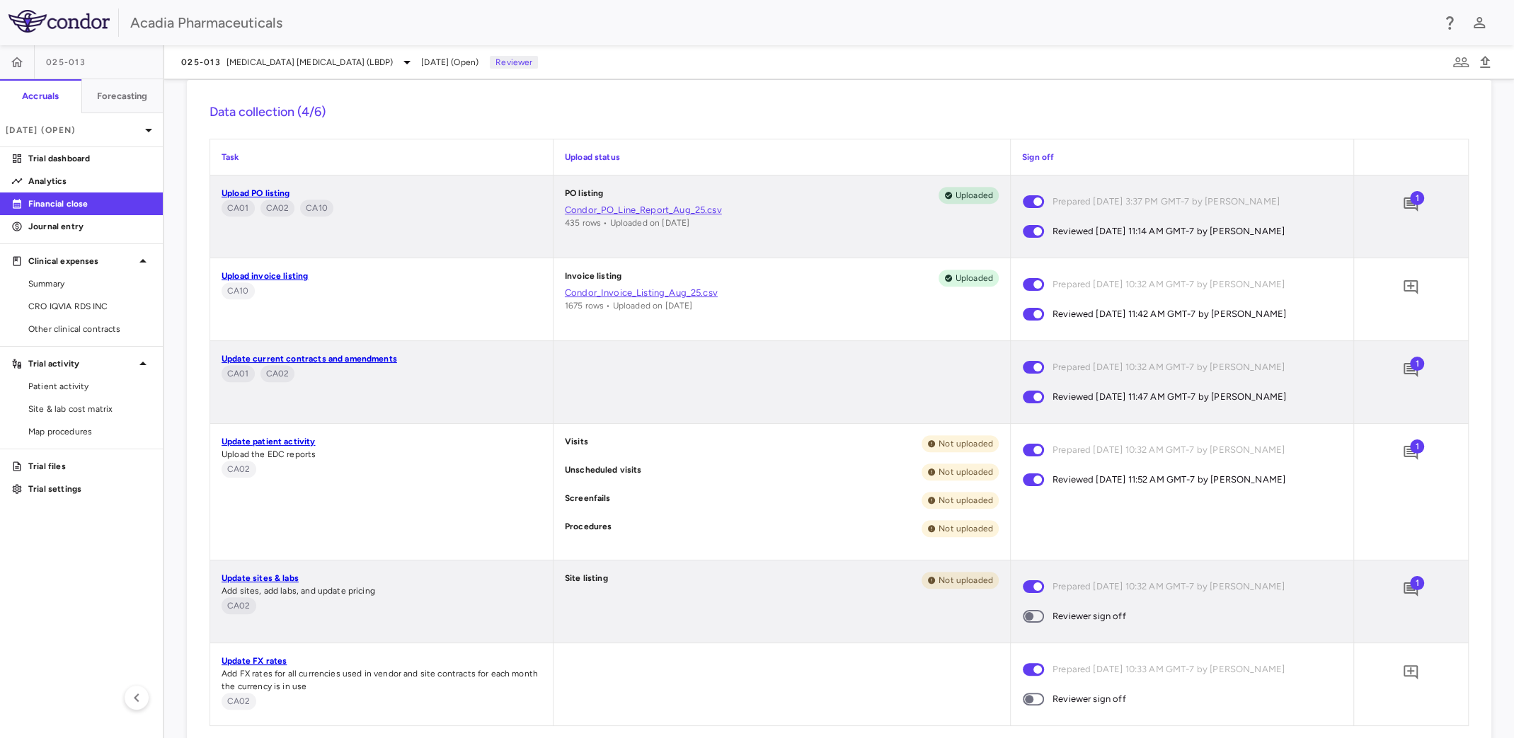
scroll to position [708, 0]
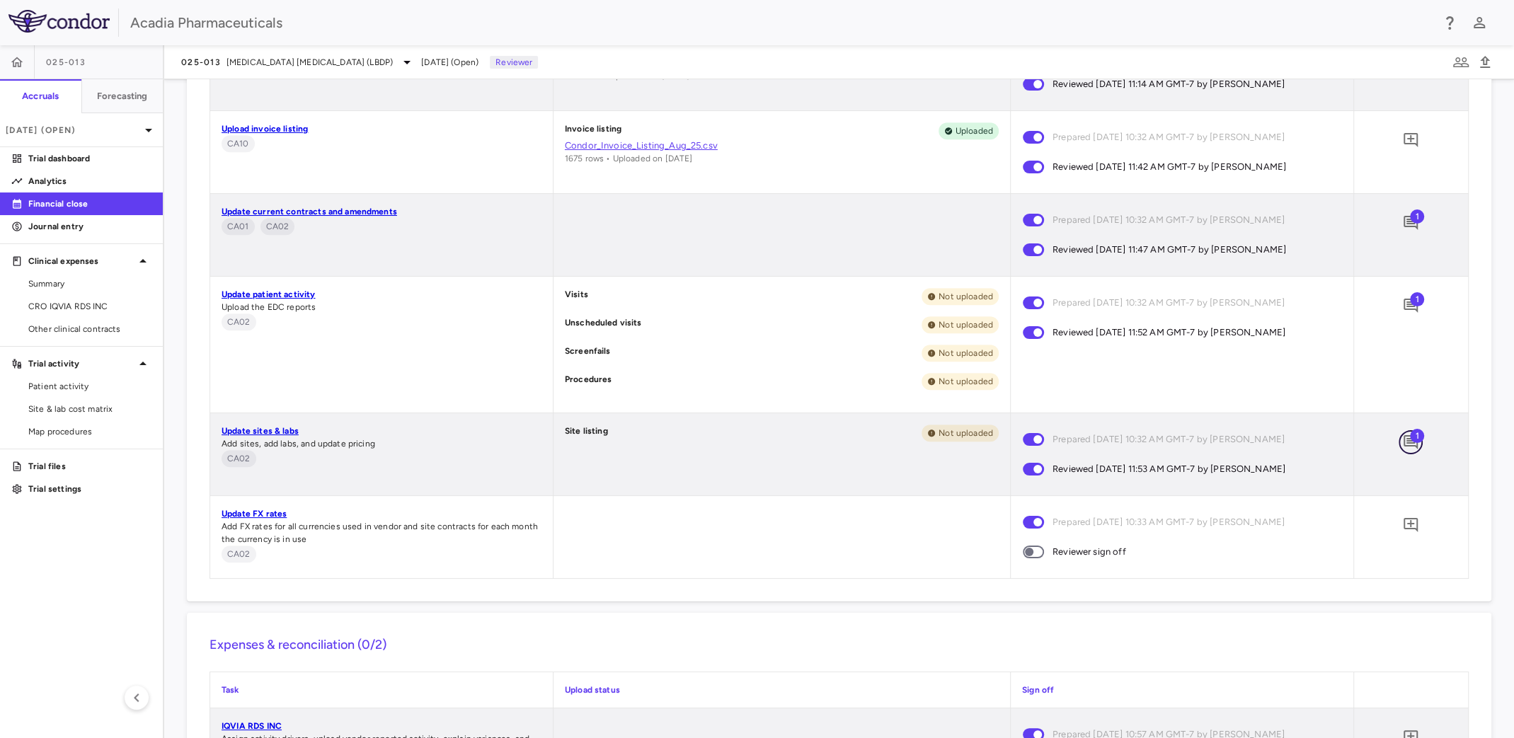
click at [1403, 442] on icon "Add comment" at bounding box center [1410, 442] width 14 height 14
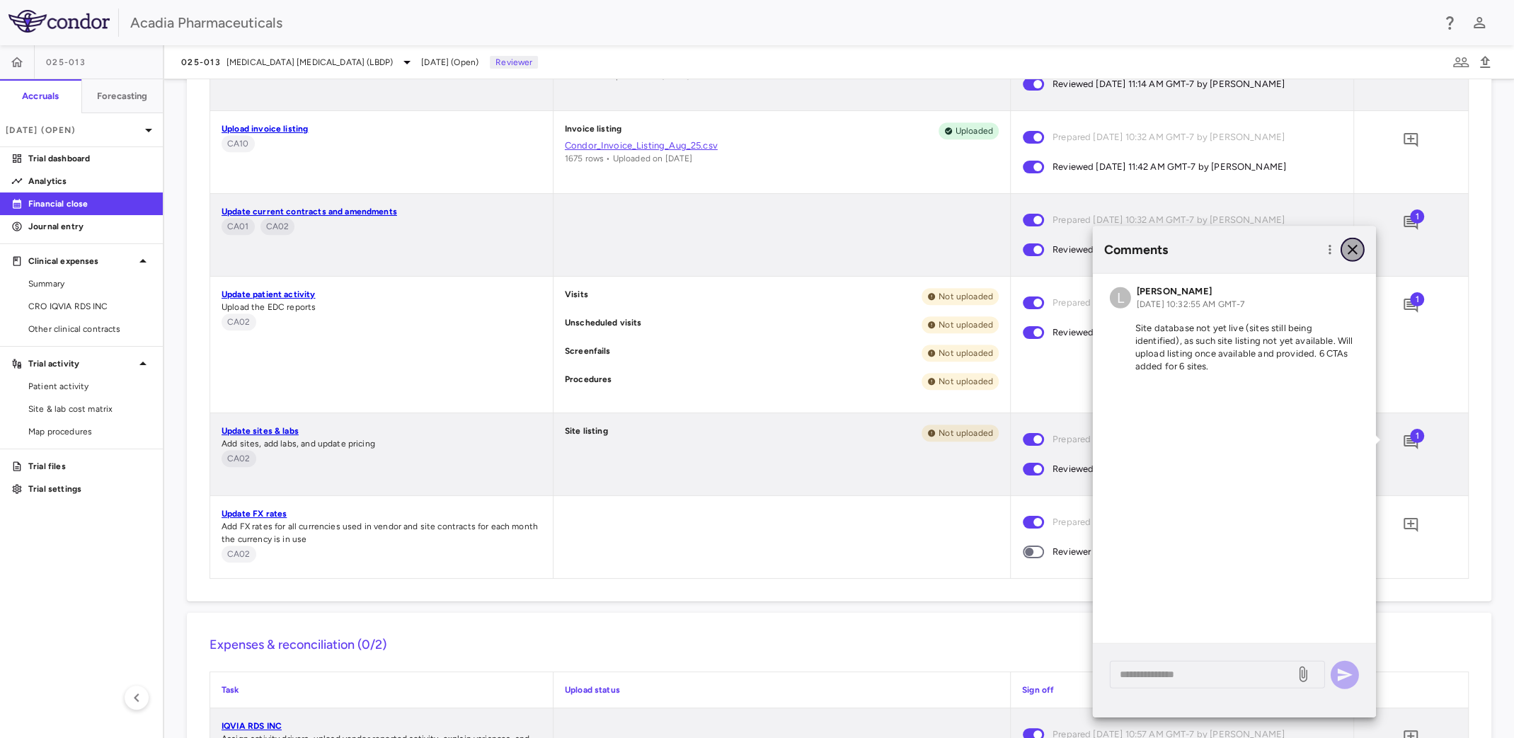
click at [1357, 251] on icon "button" at bounding box center [1352, 249] width 17 height 17
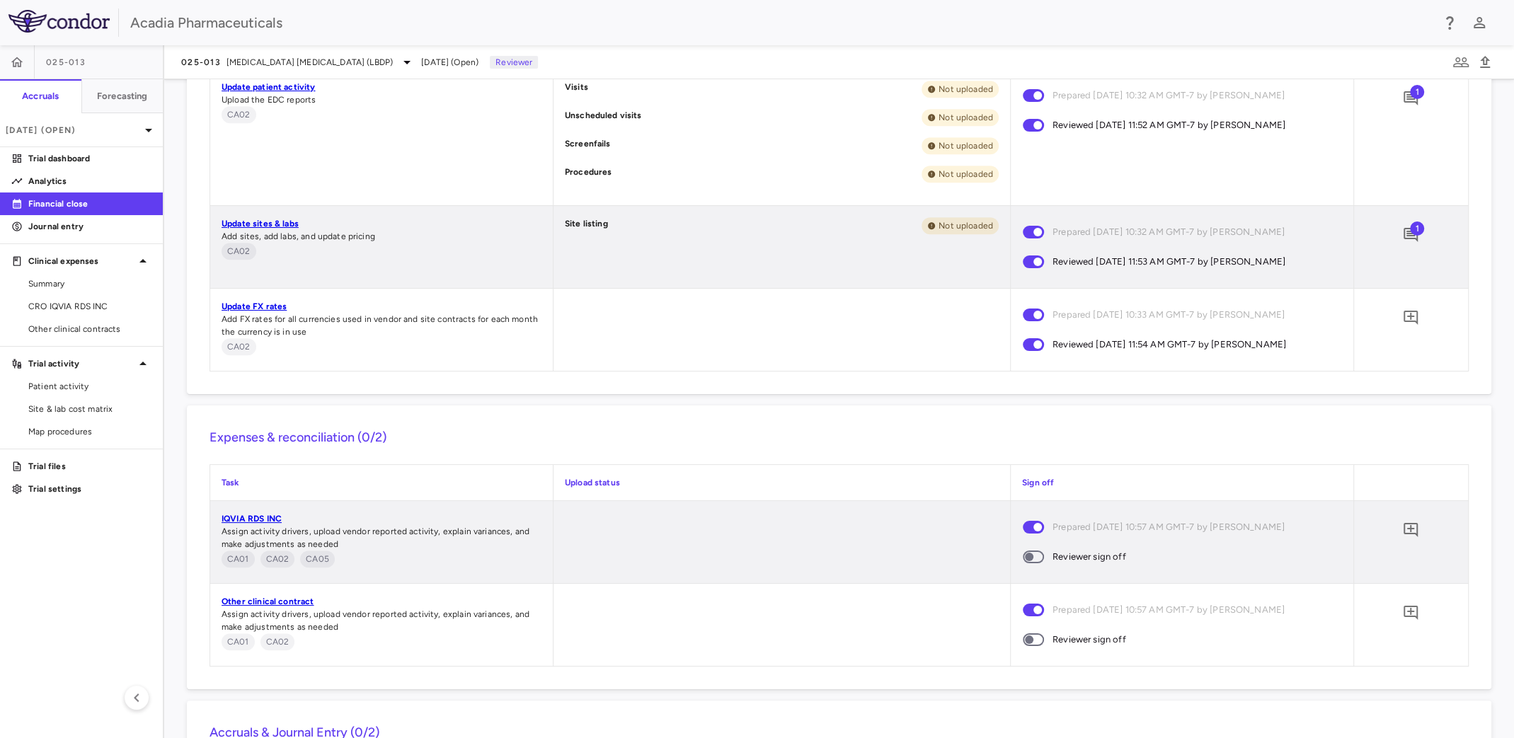
scroll to position [1183, 0]
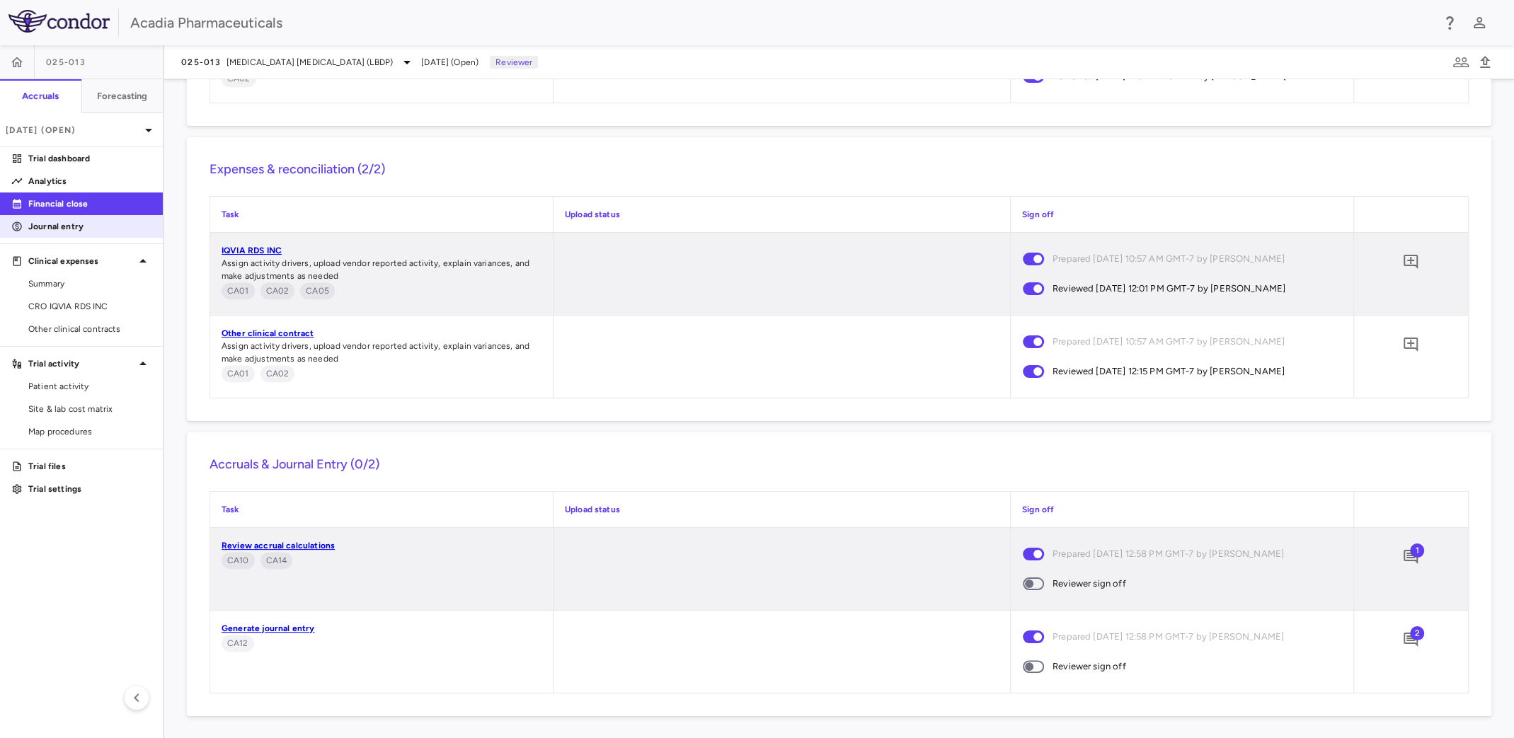
click at [52, 231] on p "Journal entry" at bounding box center [89, 226] width 123 height 13
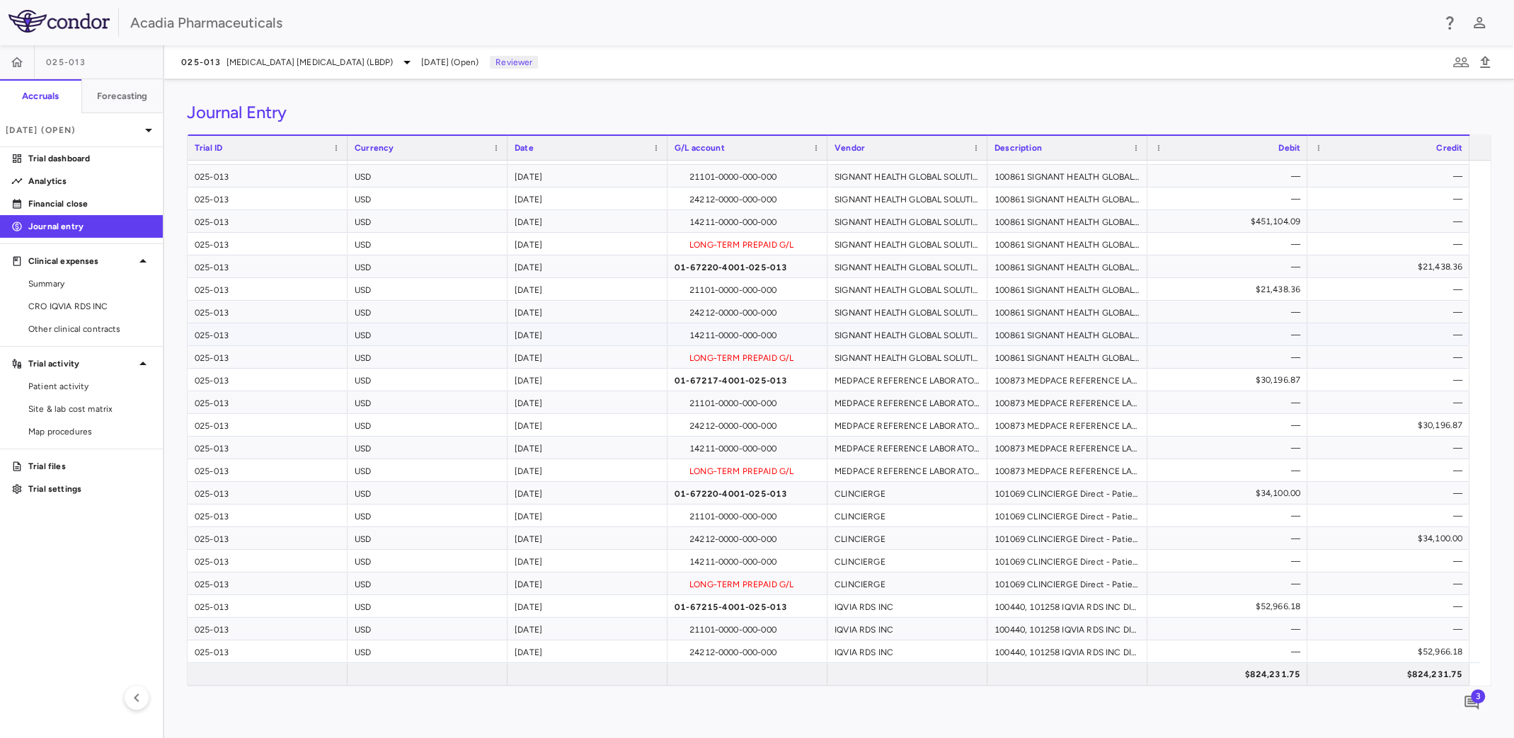
scroll to position [516, 0]
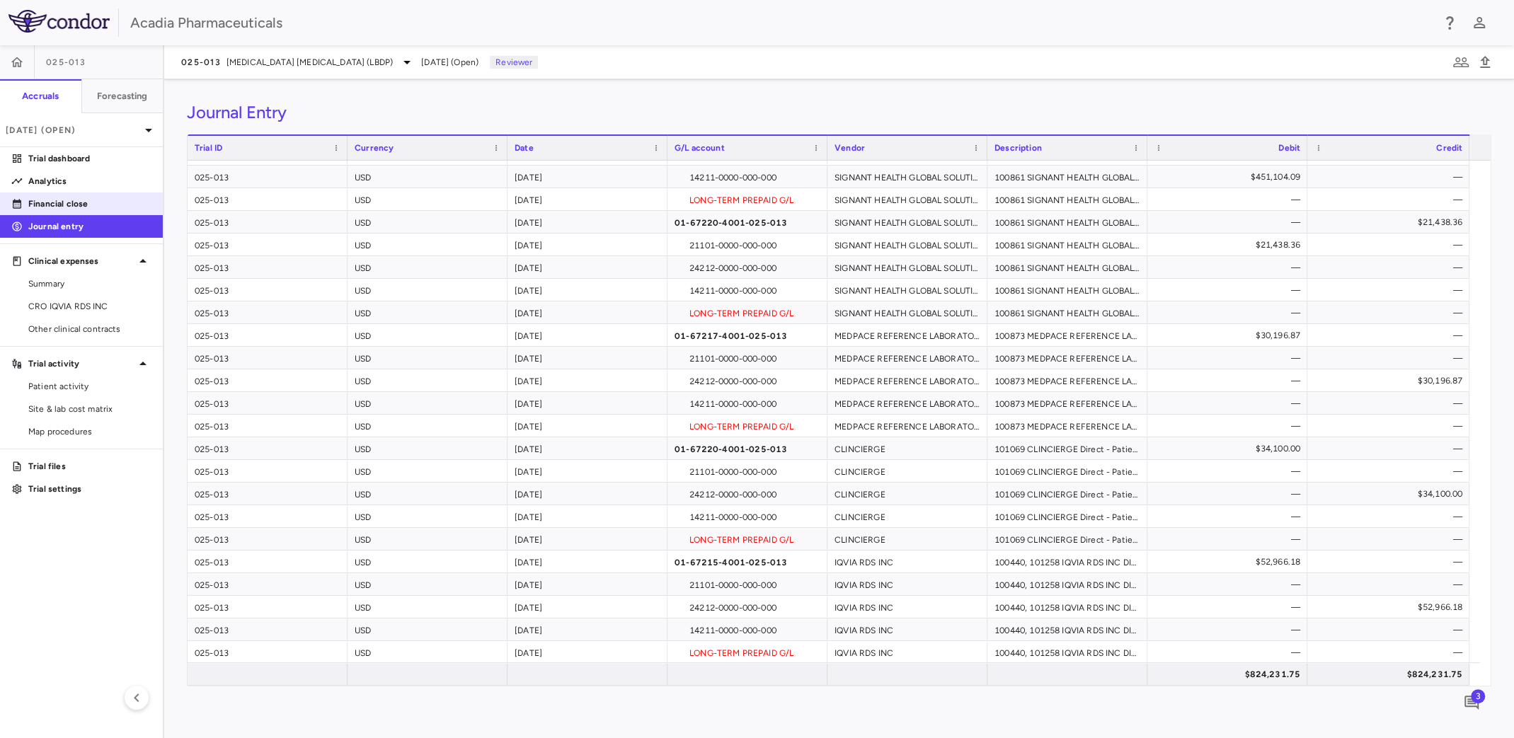
click at [85, 195] on link "Financial close" at bounding box center [81, 203] width 163 height 21
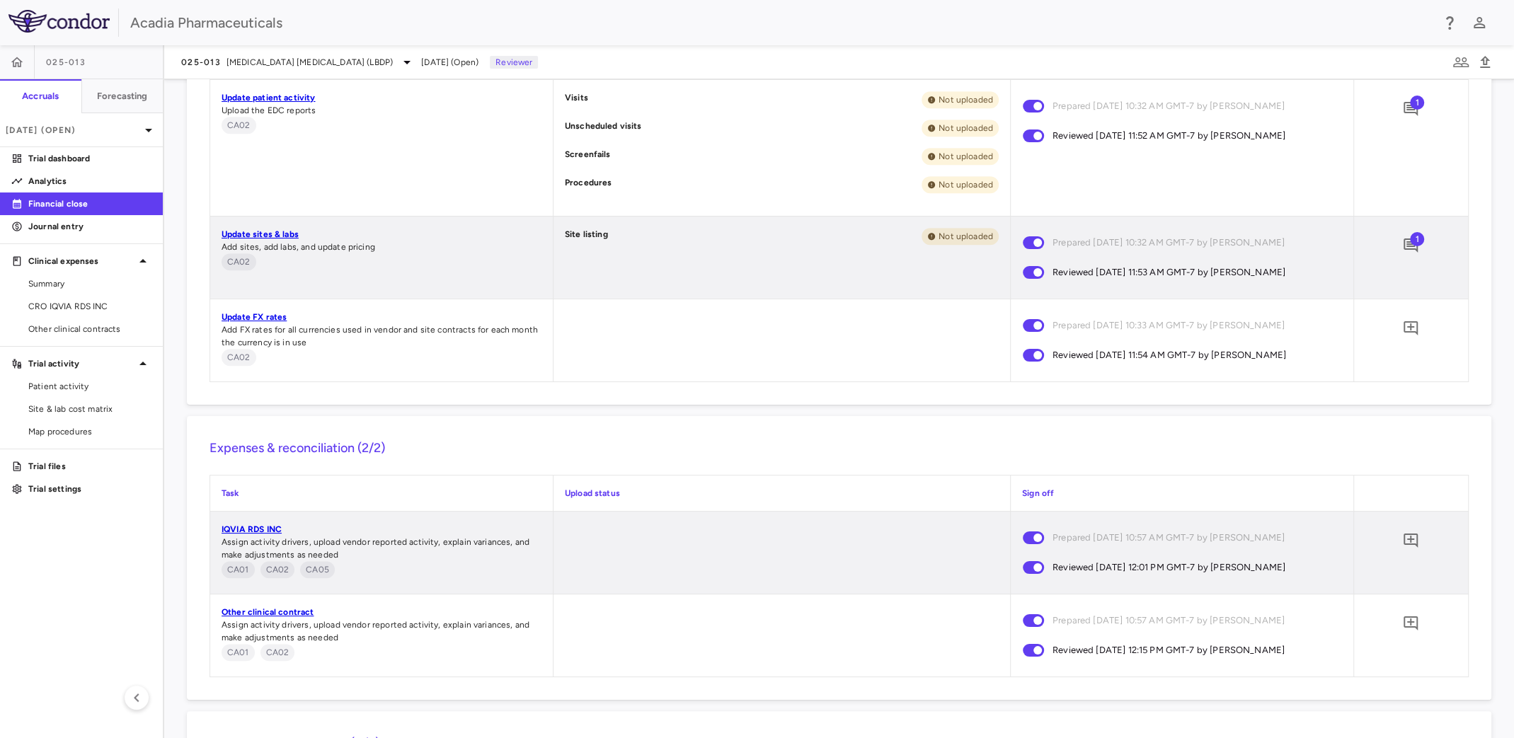
scroll to position [1183, 0]
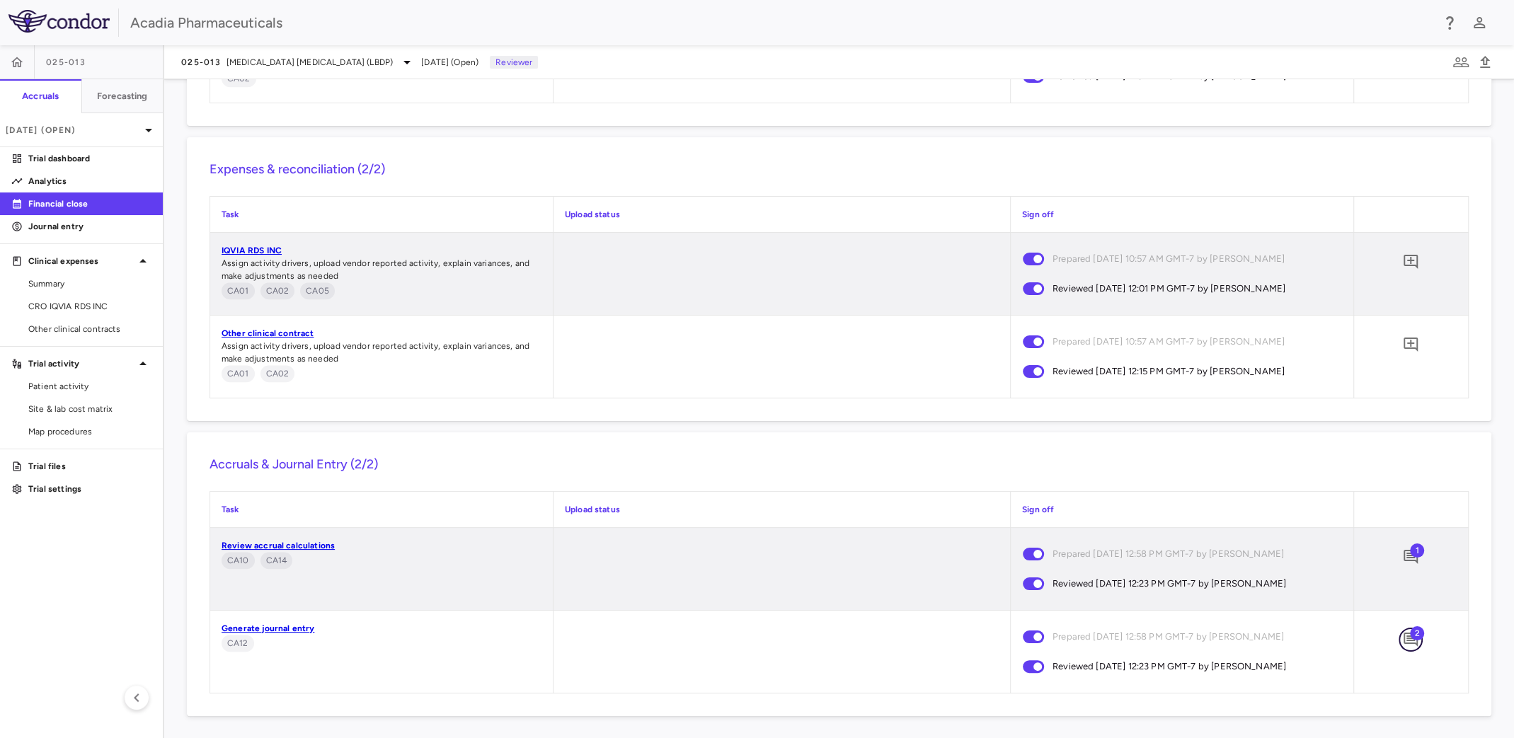
click at [1403, 643] on icon "Add comment" at bounding box center [1410, 640] width 14 height 14
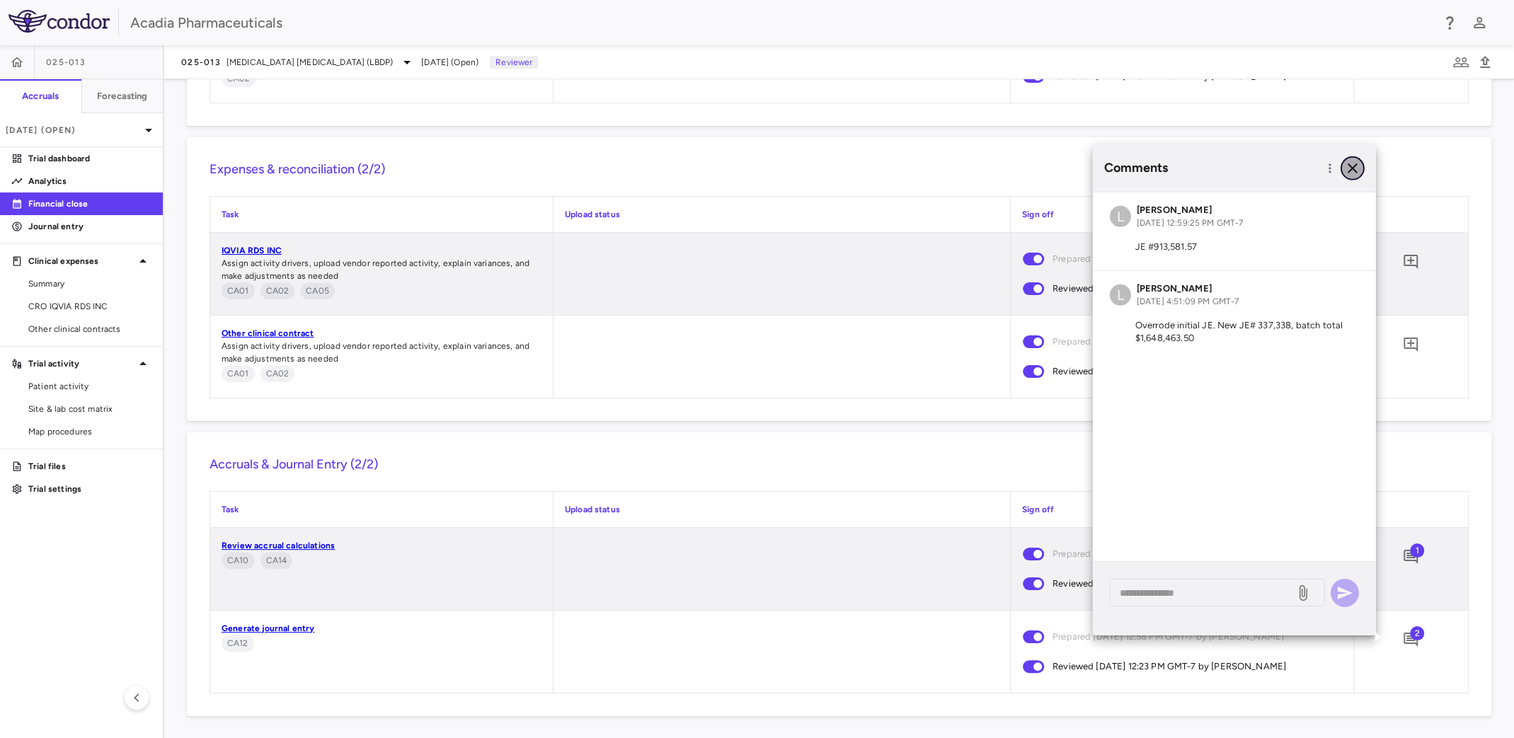
click at [1351, 172] on icon "button" at bounding box center [1352, 167] width 17 height 17
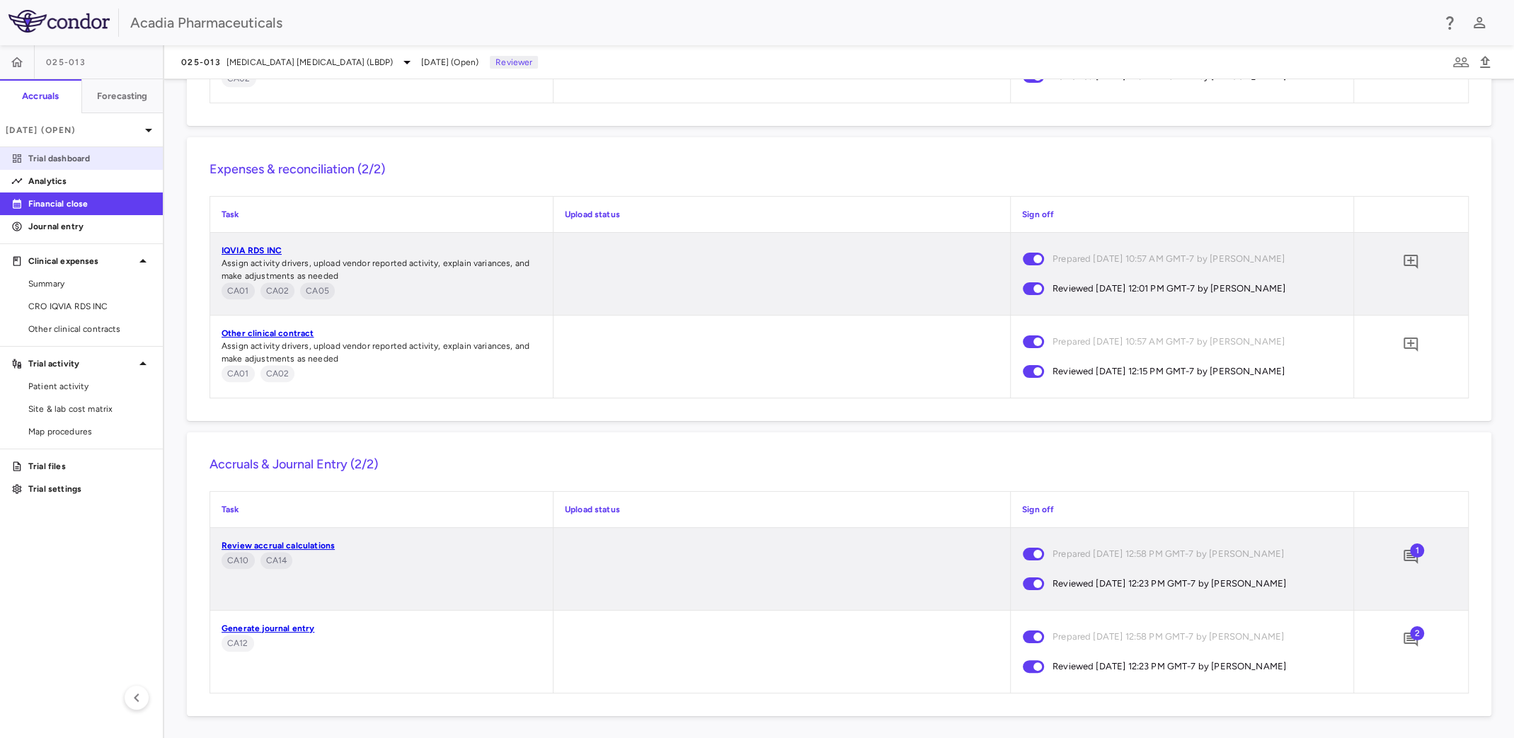
click at [77, 161] on p "Trial dashboard" at bounding box center [89, 158] width 123 height 13
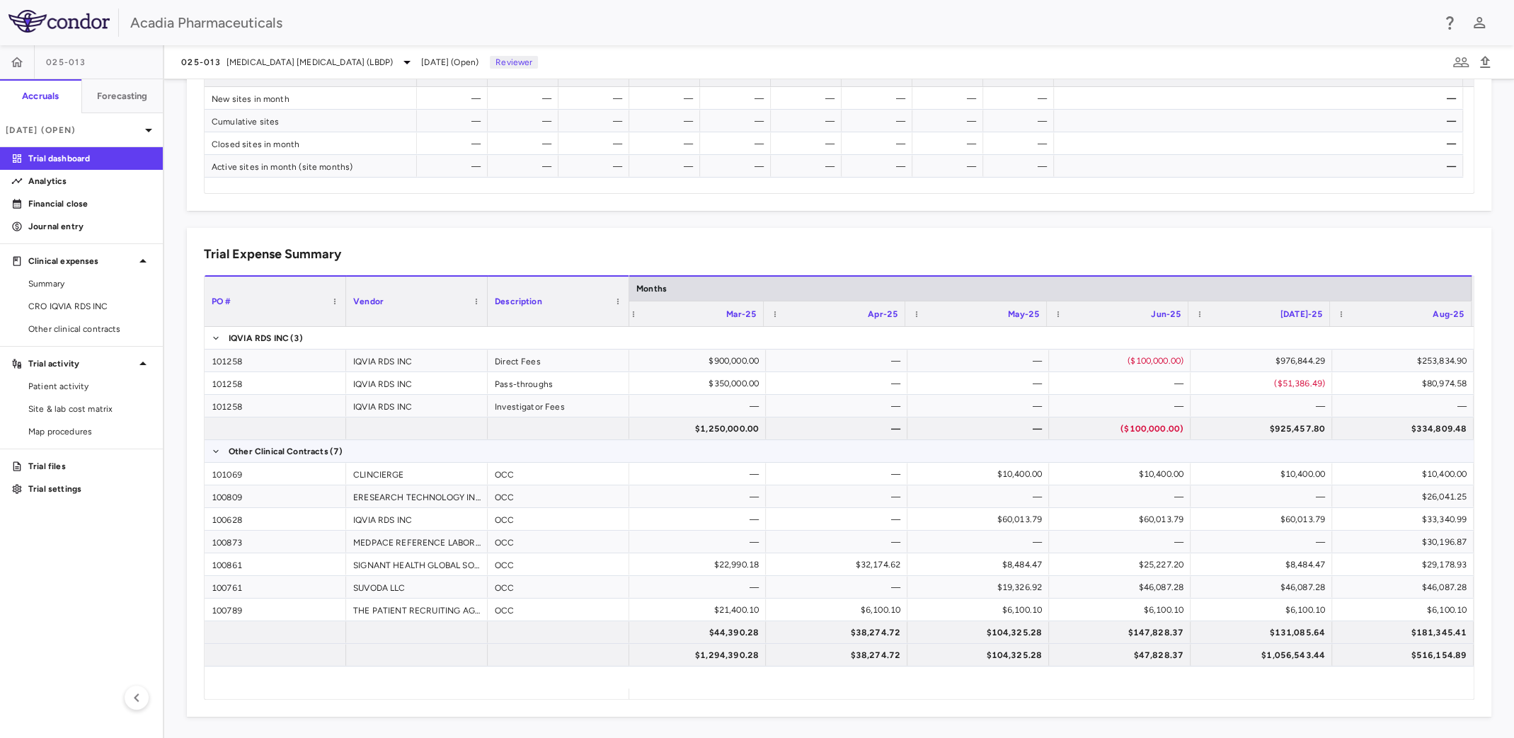
scroll to position [757, 0]
click at [95, 200] on p "Financial close" at bounding box center [89, 203] width 123 height 13
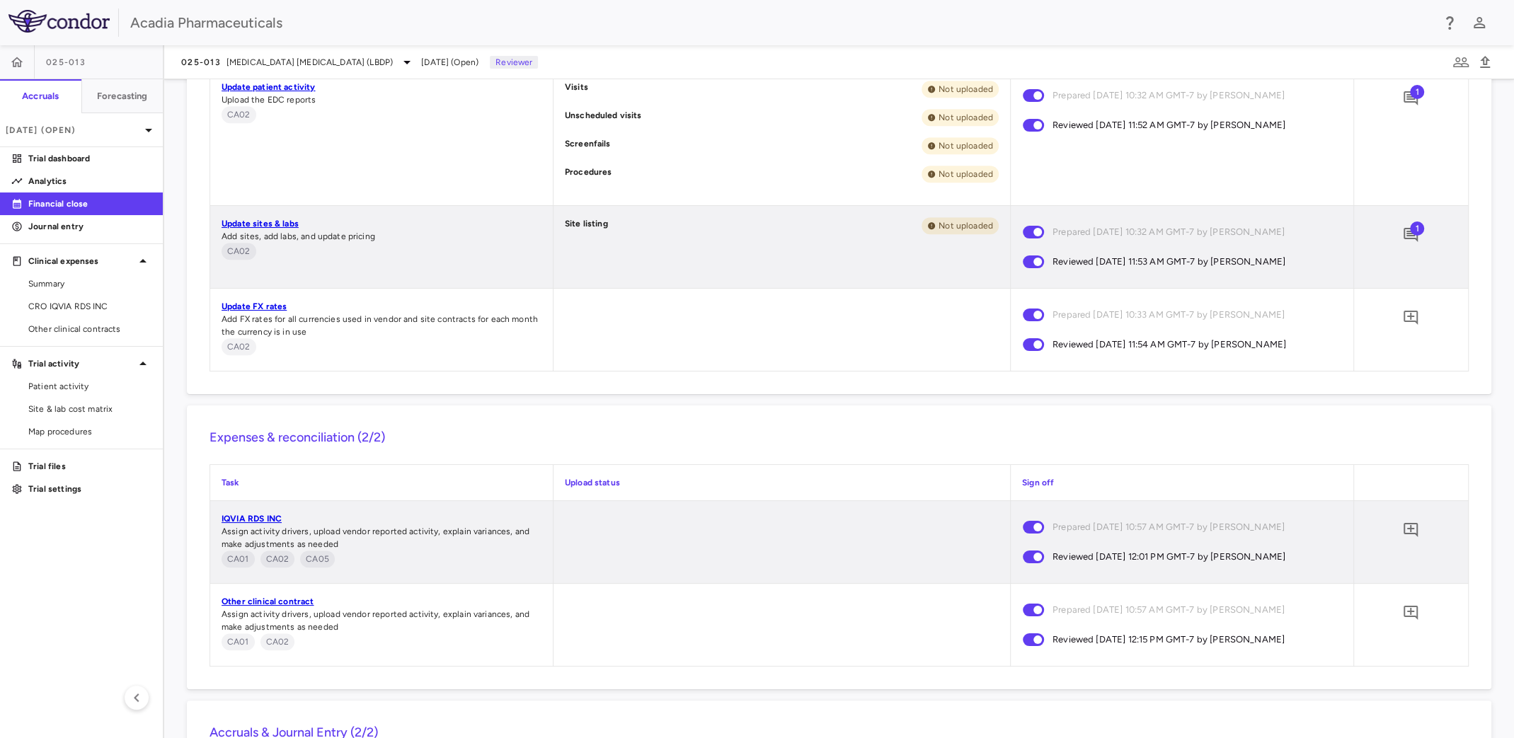
scroll to position [829, 0]
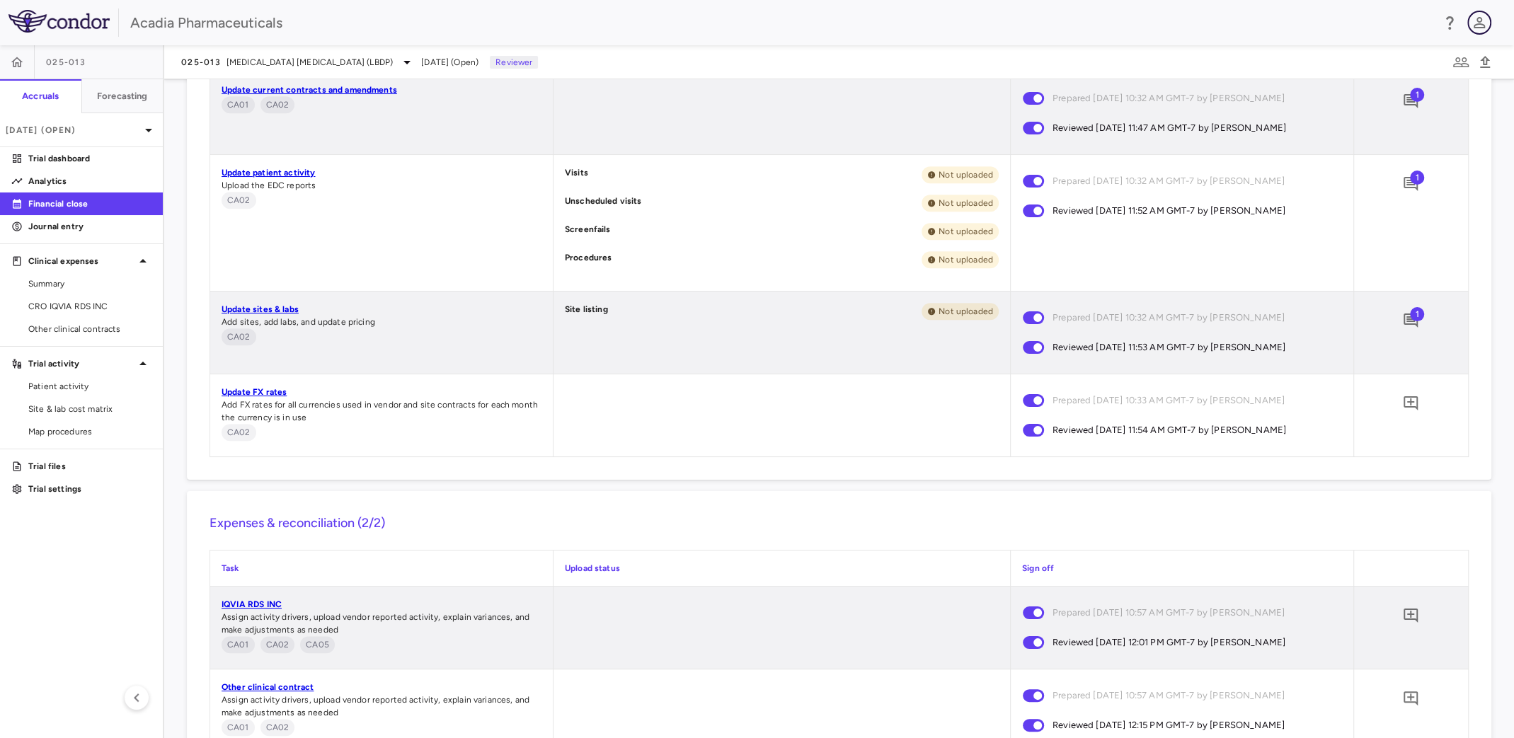
click at [1478, 23] on icon "button" at bounding box center [1478, 22] width 17 height 17
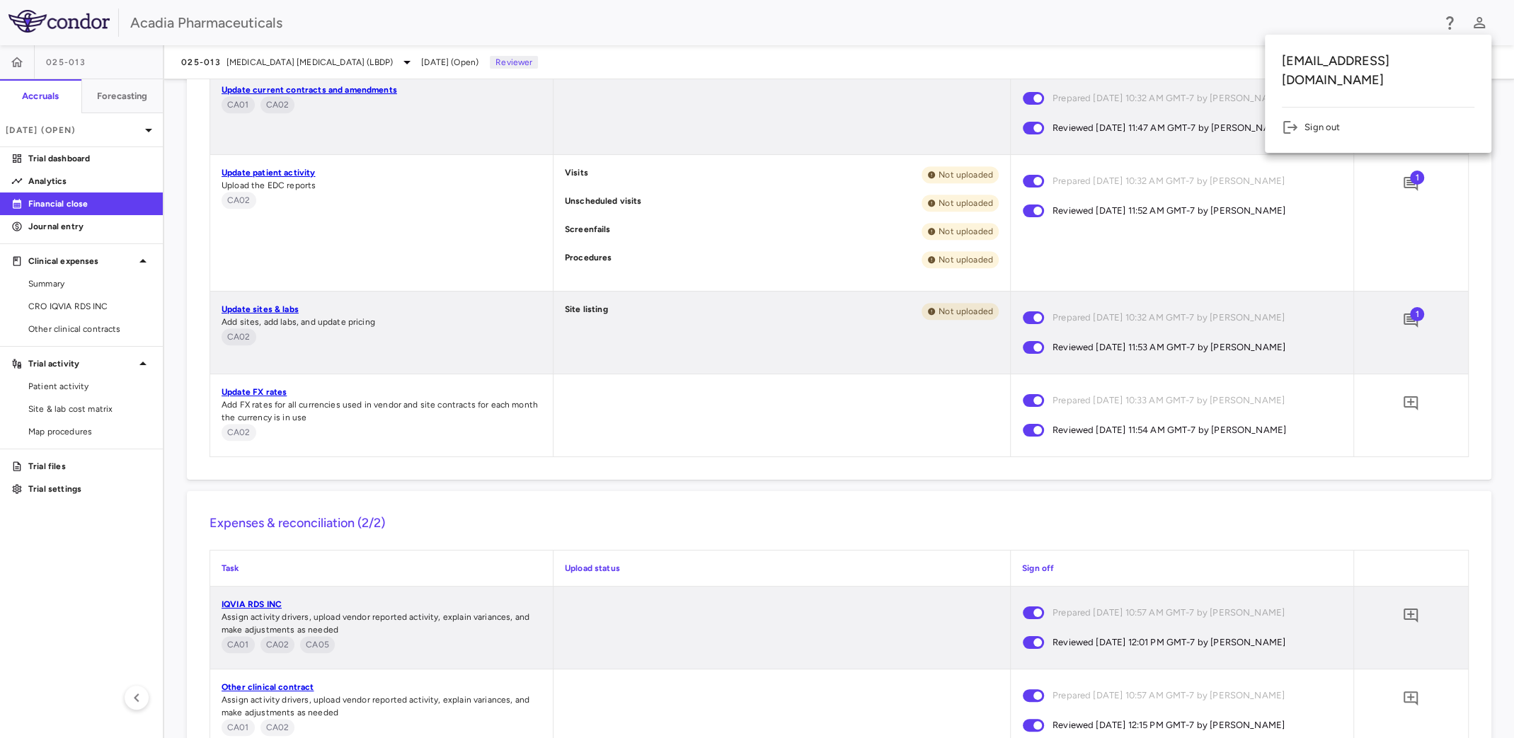
click at [1315, 119] on li "Sign out" at bounding box center [1378, 127] width 192 height 17
